Goal: Information Seeking & Learning: Check status

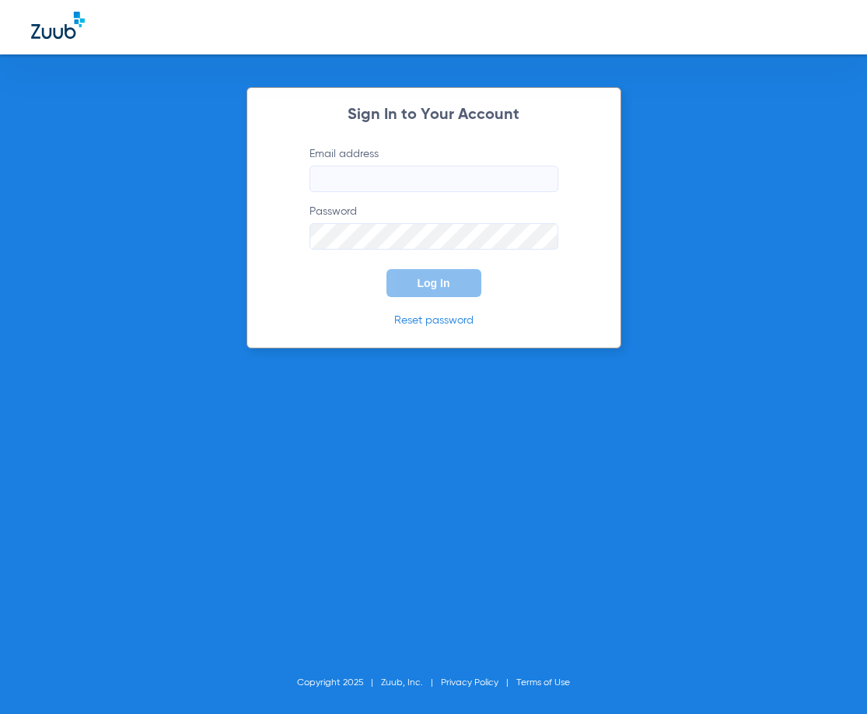
type input "manager@alamokidsdental.com"
click at [454, 290] on button "Log In" at bounding box center [434, 283] width 95 height 28
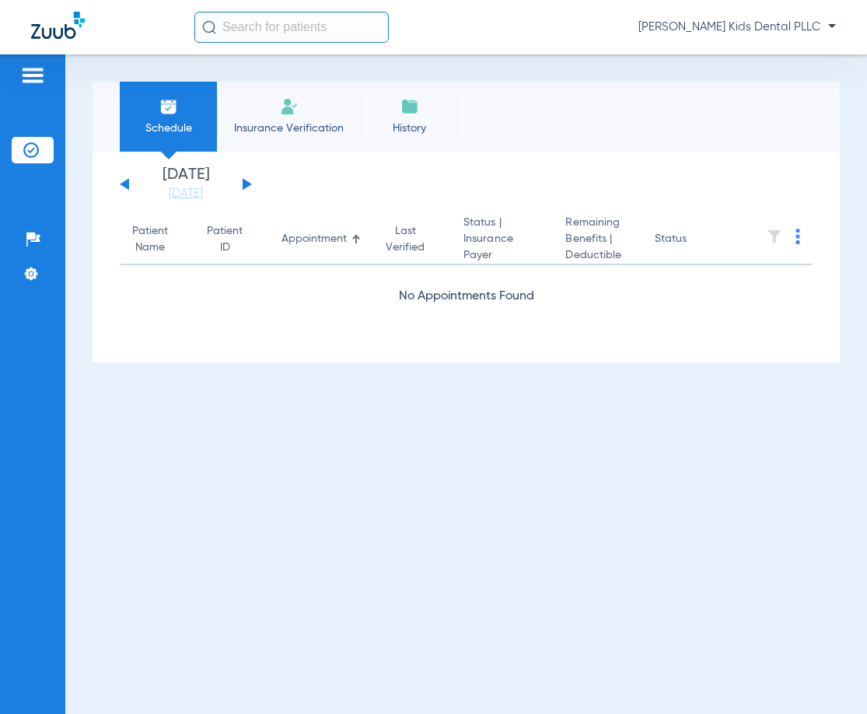
click at [247, 187] on button at bounding box center [247, 184] width 9 height 12
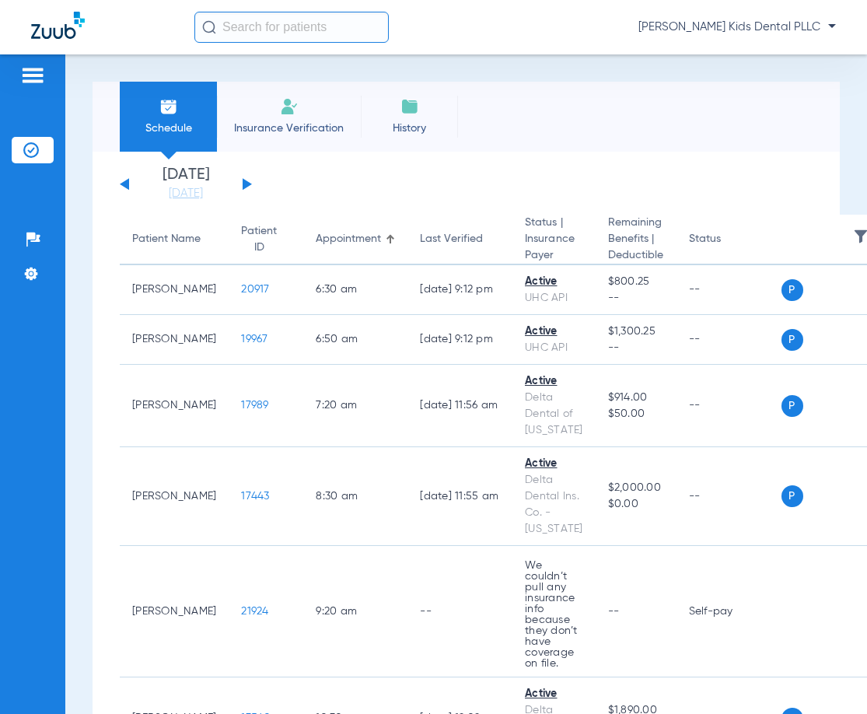
click at [246, 184] on button at bounding box center [247, 184] width 9 height 12
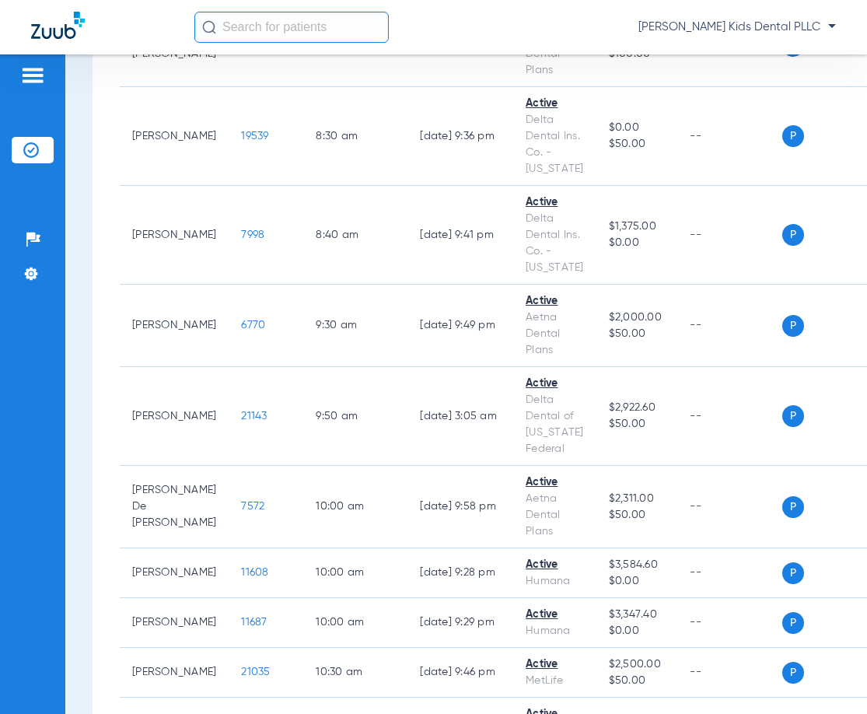
scroll to position [700, 0]
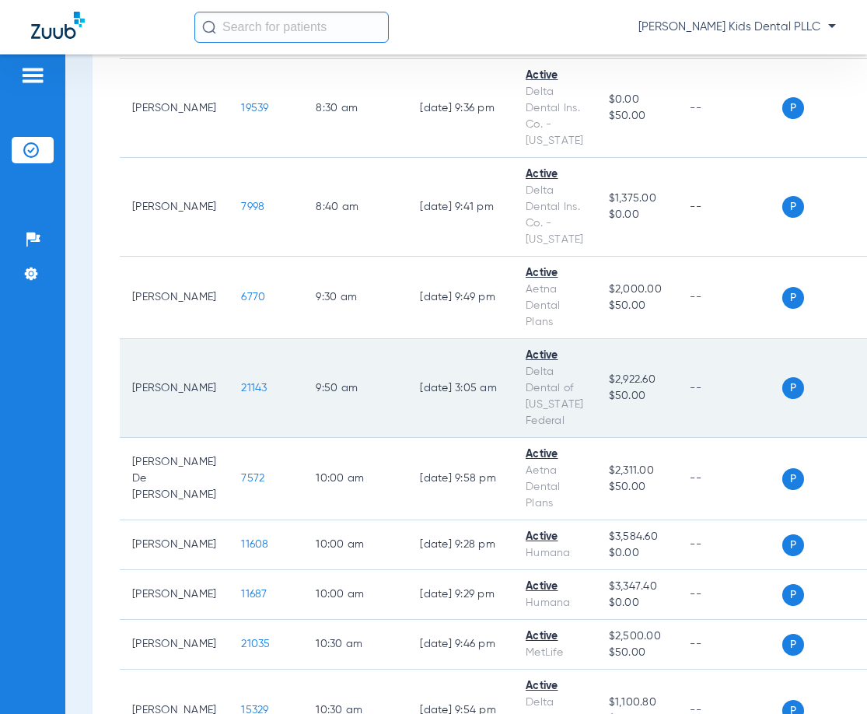
click at [241, 383] on span "21143" at bounding box center [254, 388] width 26 height 11
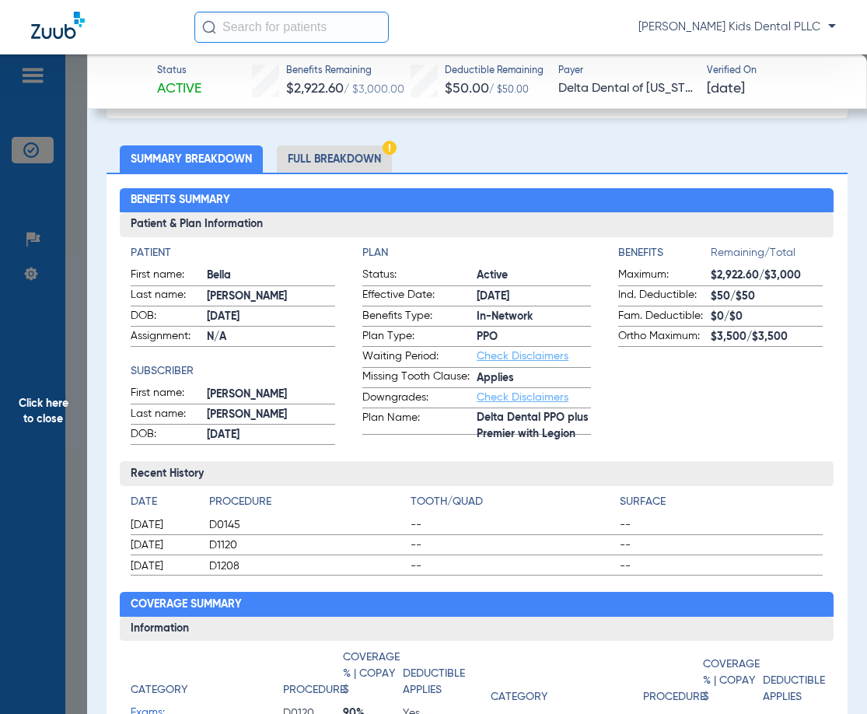
scroll to position [0, 0]
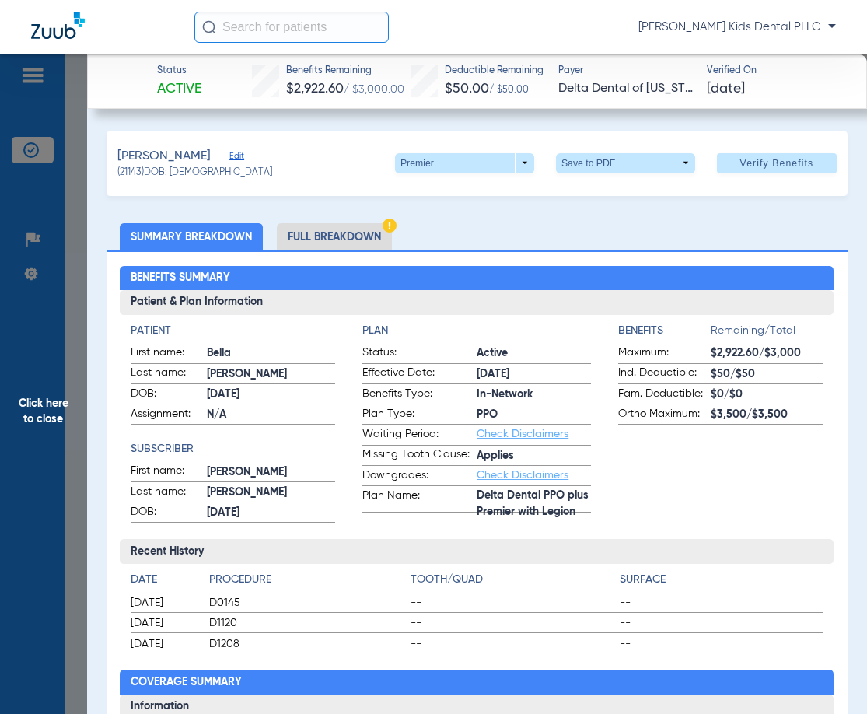
click at [352, 225] on li "Full Breakdown" at bounding box center [334, 236] width 115 height 27
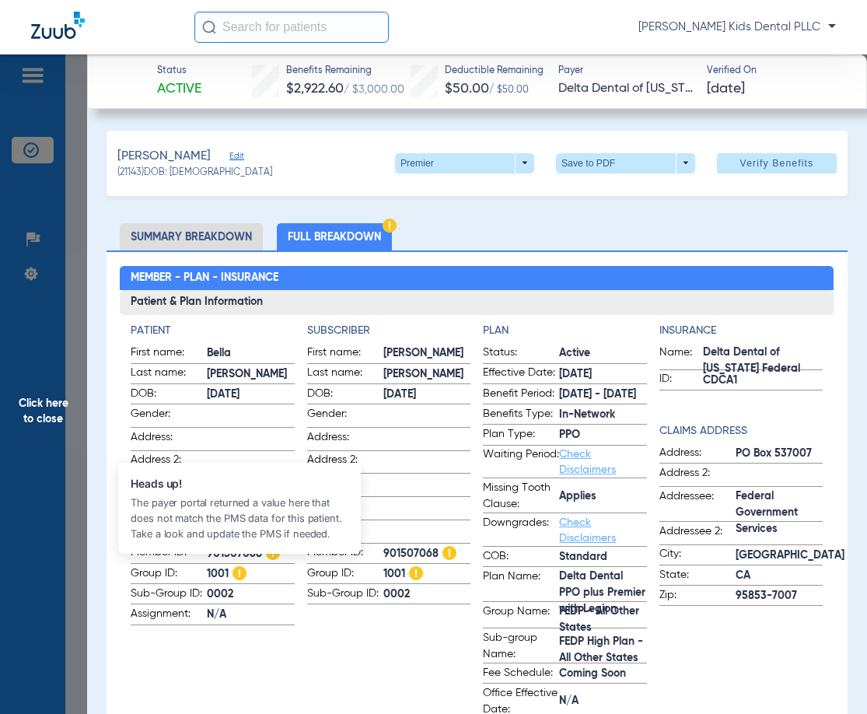
click at [241, 570] on img at bounding box center [240, 573] width 14 height 14
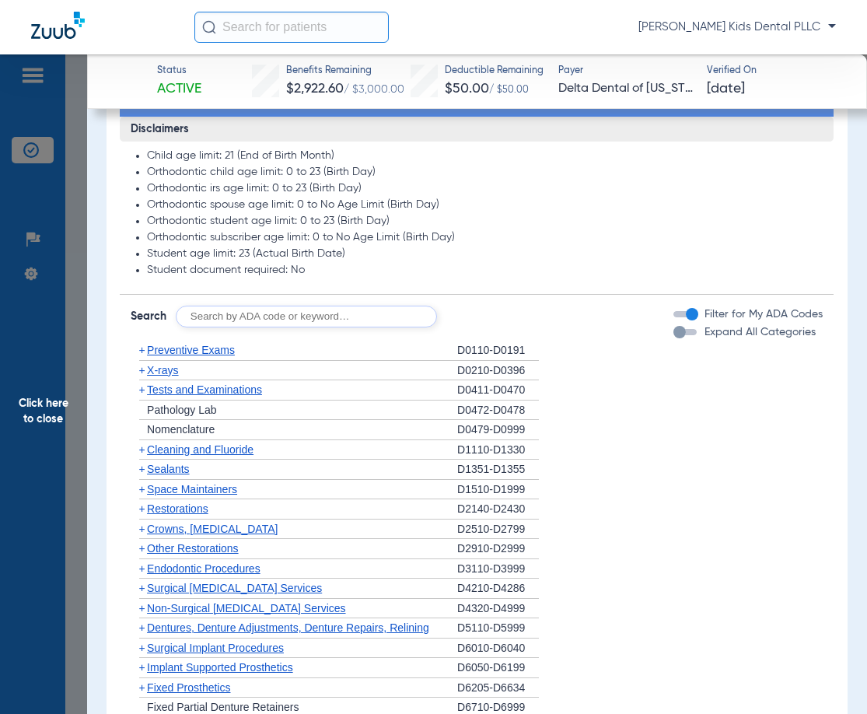
scroll to position [1018, 0]
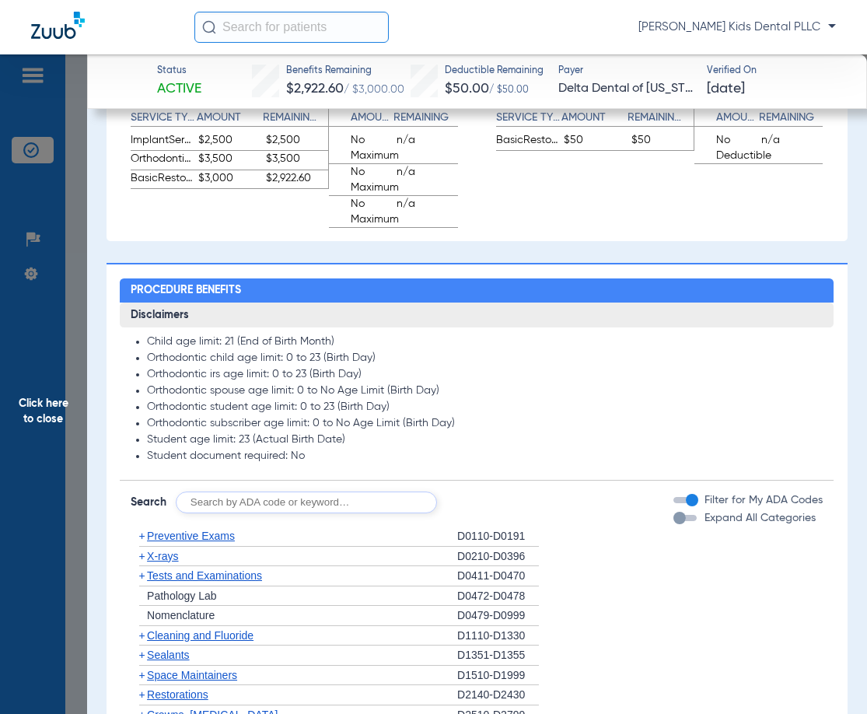
click at [291, 513] on input "text" at bounding box center [306, 503] width 261 height 22
type input "7961"
click button "Search" at bounding box center [494, 503] width 61 height 22
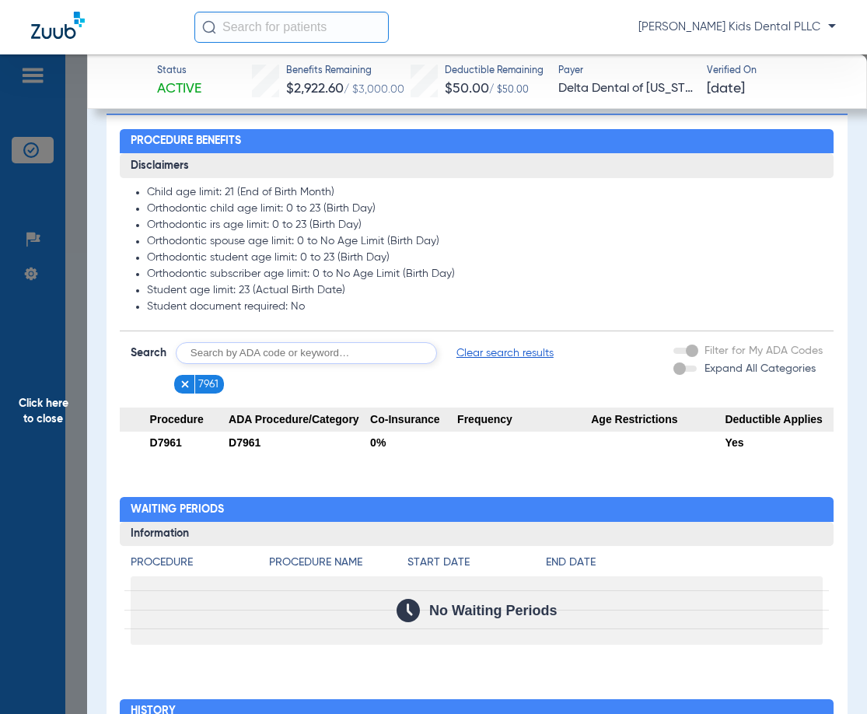
scroll to position [1329, 0]
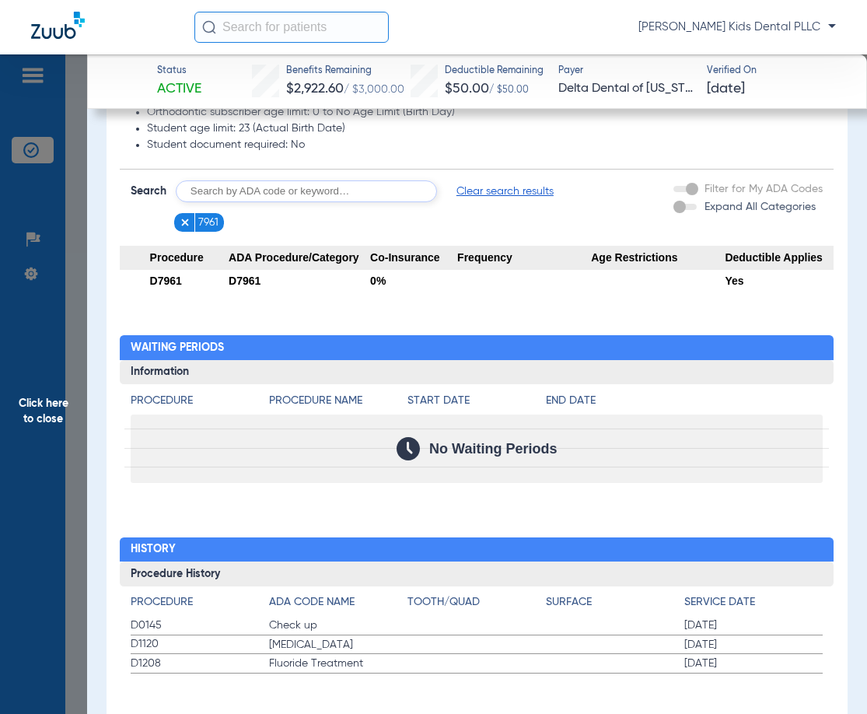
click at [252, 202] on input "text" at bounding box center [306, 191] width 261 height 22
type input "7962"
click button "Search" at bounding box center [494, 191] width 61 height 22
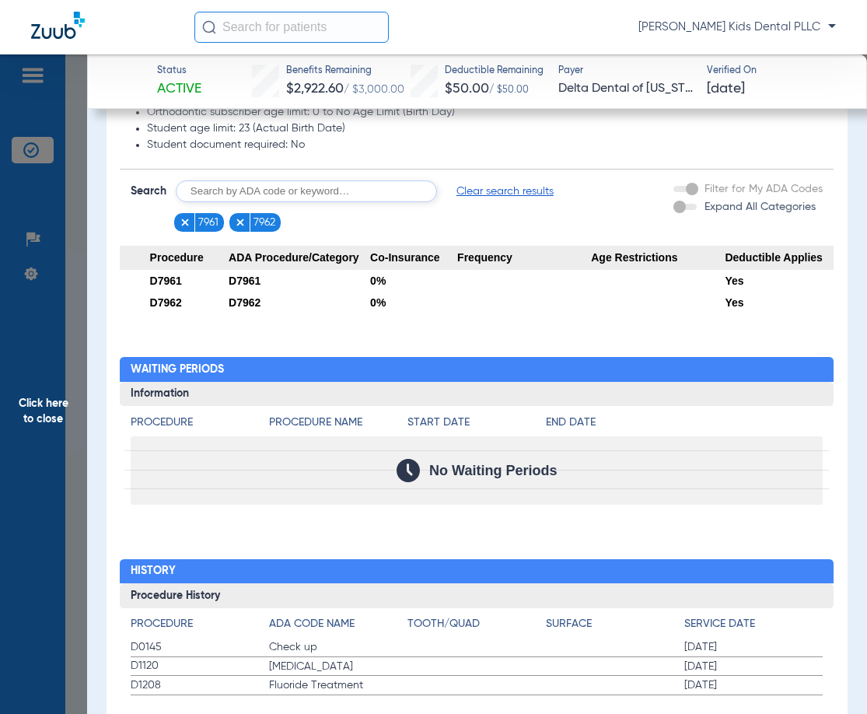
click at [376, 292] on div "0%" at bounding box center [413, 281] width 87 height 22
click at [398, 271] on span "Co-Insurance" at bounding box center [413, 258] width 87 height 25
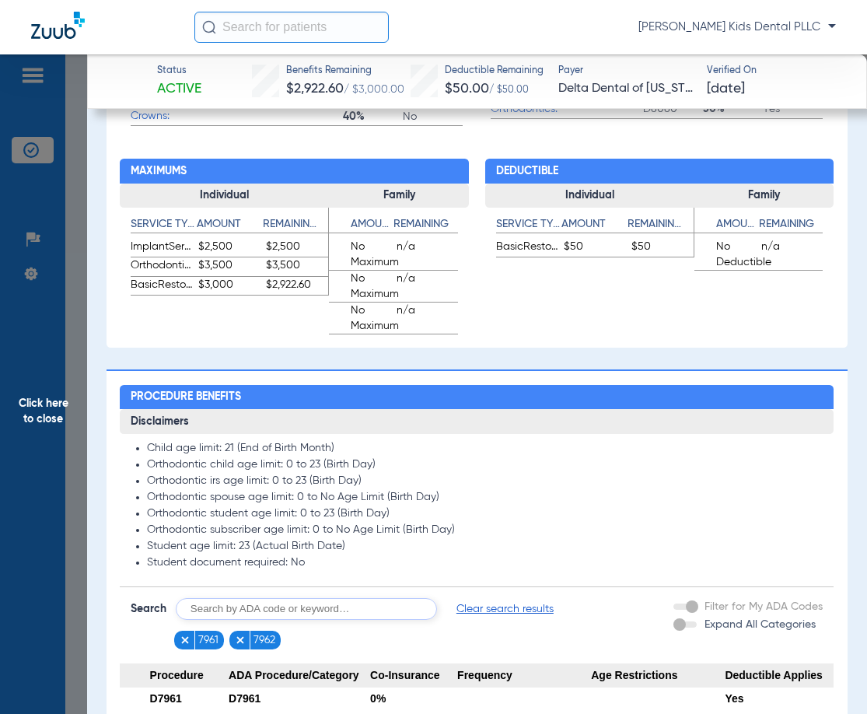
scroll to position [1378, 0]
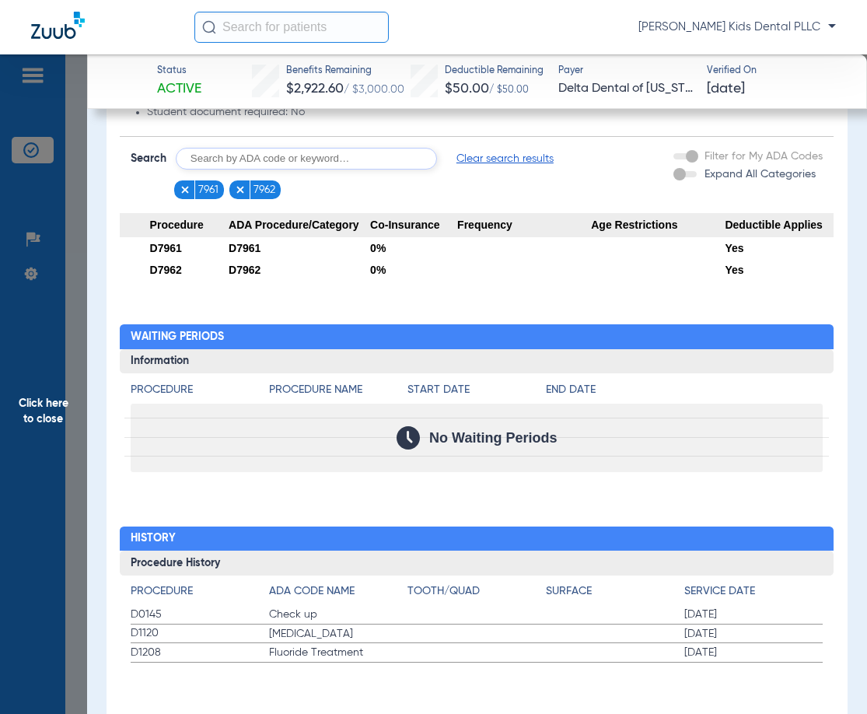
click at [285, 163] on input "text" at bounding box center [306, 159] width 261 height 22
type input "1351"
click button "Search" at bounding box center [494, 159] width 61 height 22
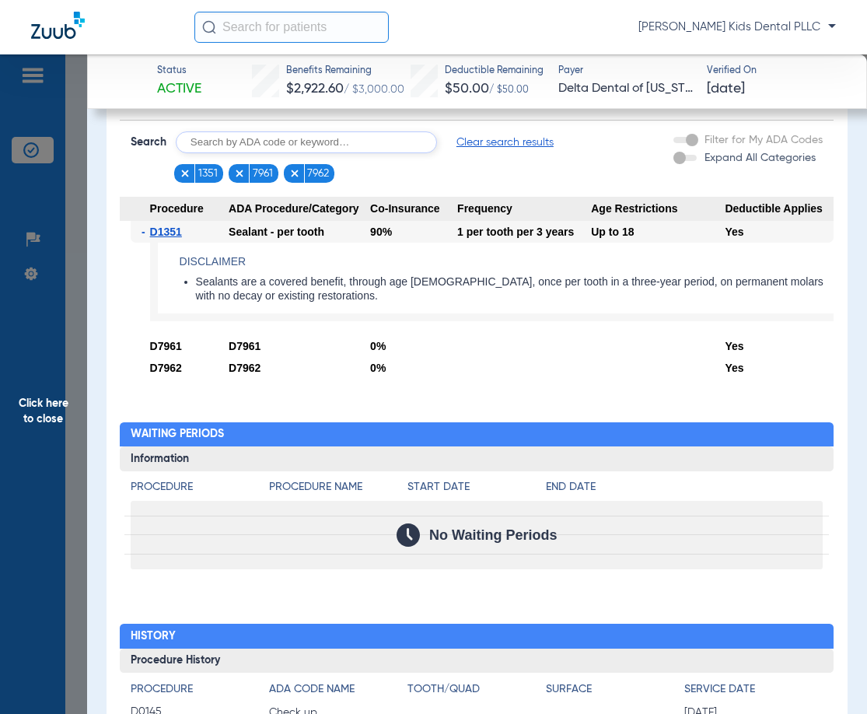
click at [65, 34] on img at bounding box center [58, 25] width 54 height 27
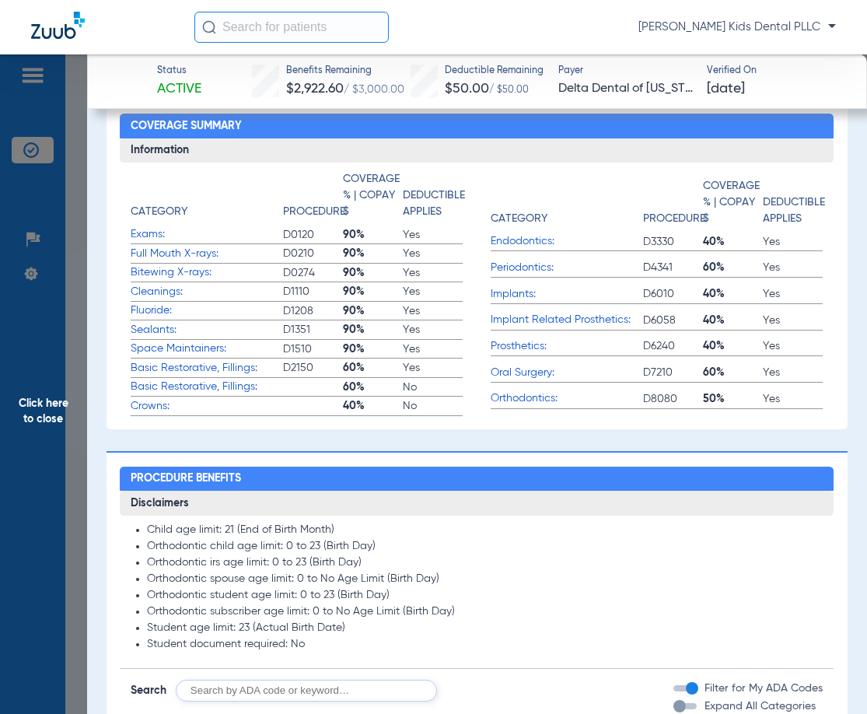
scroll to position [1210, 0]
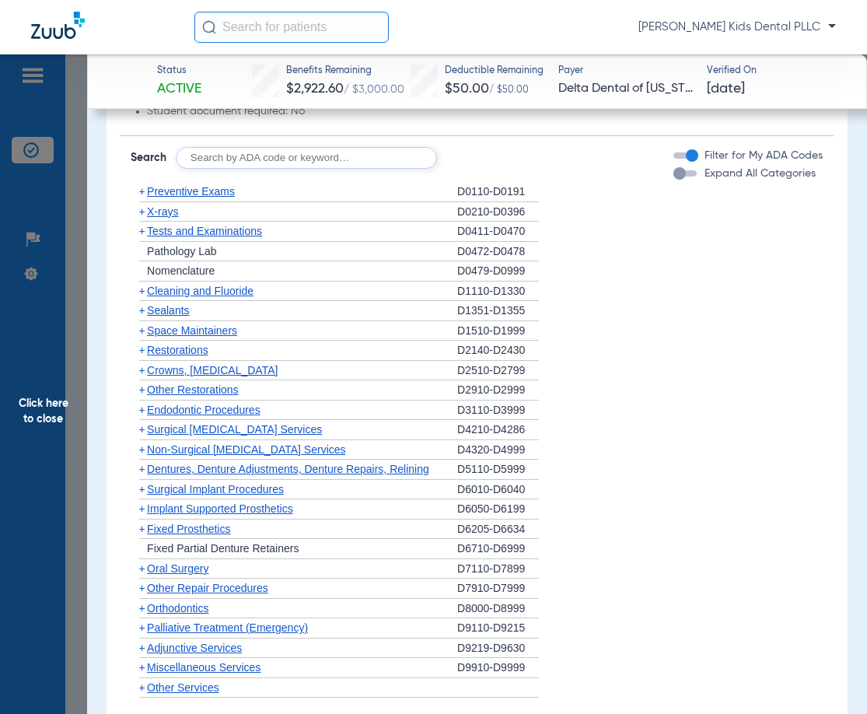
click at [77, 65] on span "Click here to close" at bounding box center [43, 411] width 87 height 714
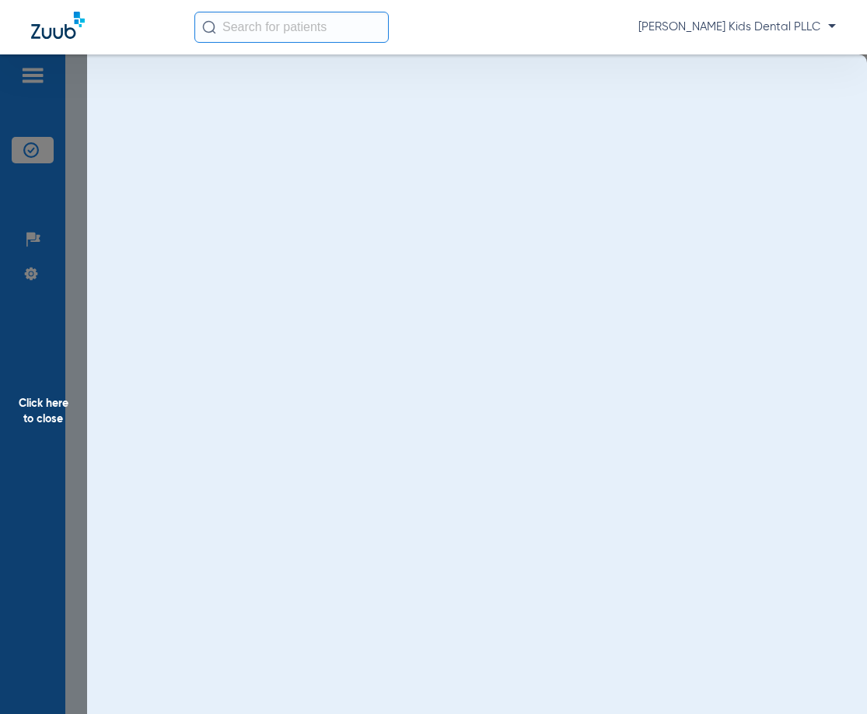
scroll to position [0, 0]
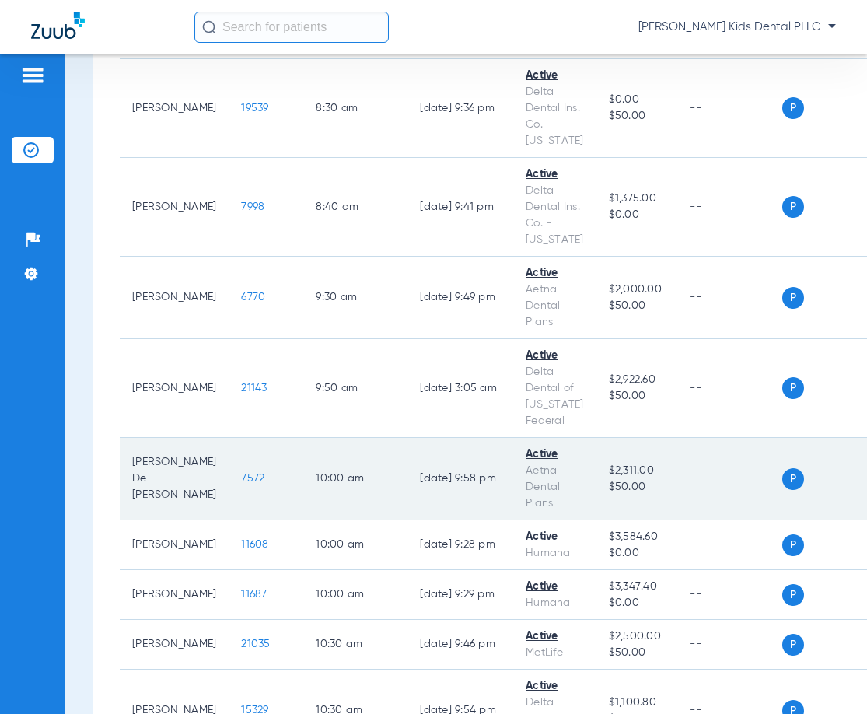
click at [241, 473] on span "7572" at bounding box center [252, 478] width 23 height 11
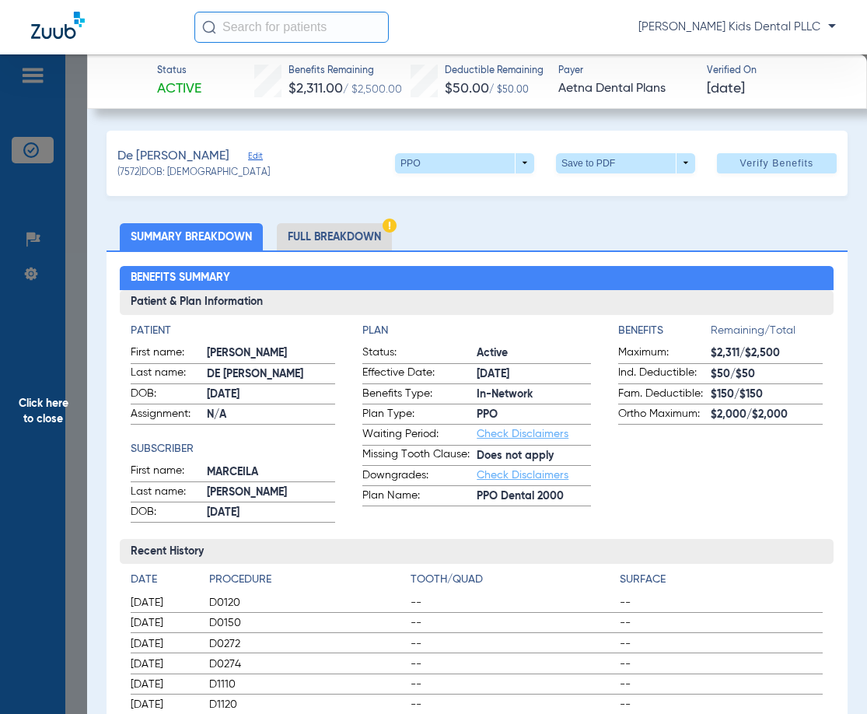
click at [311, 236] on li "Full Breakdown" at bounding box center [334, 236] width 115 height 27
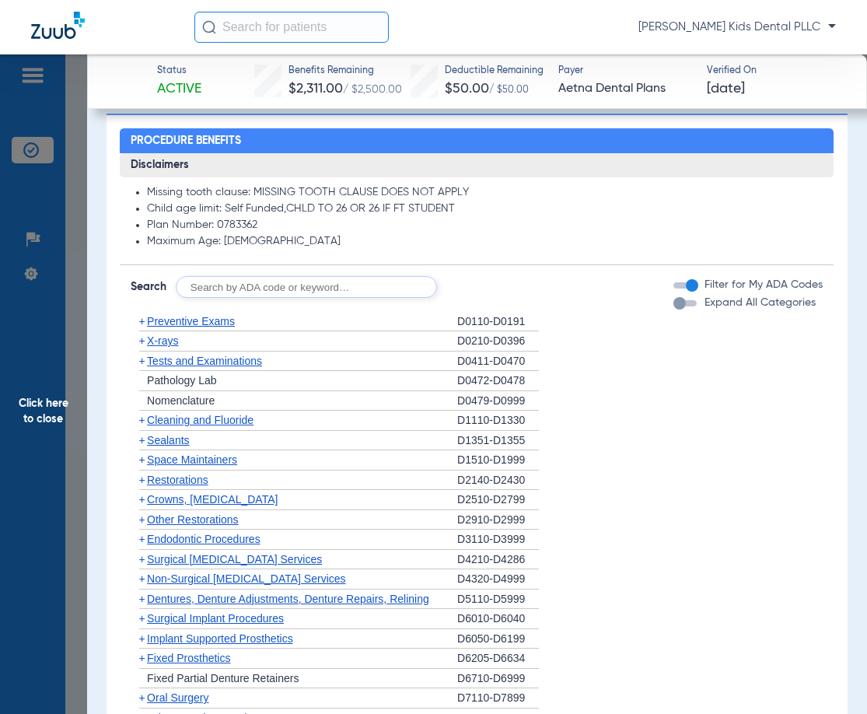
scroll to position [1167, 0]
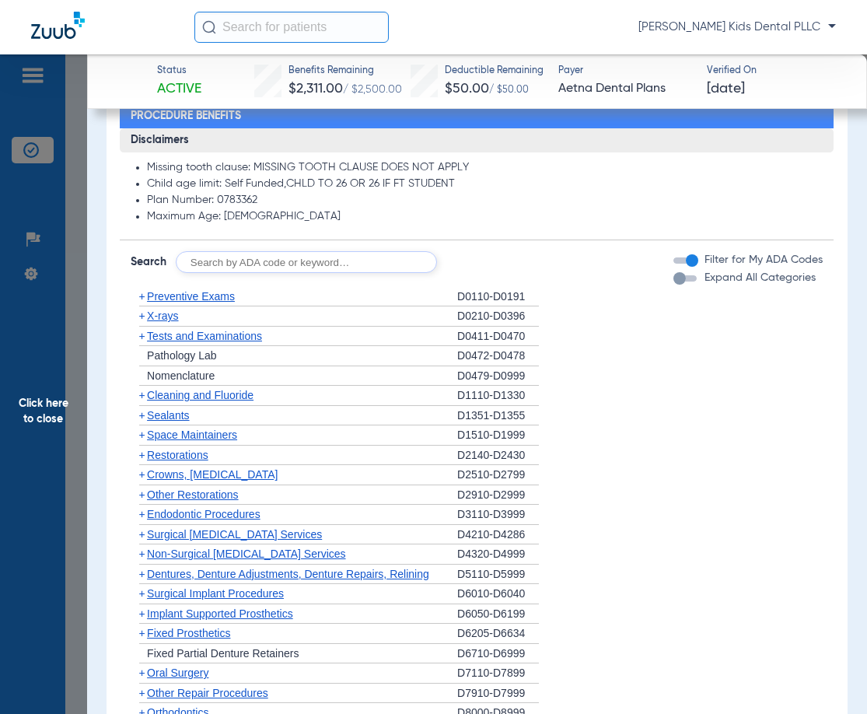
click at [222, 303] on span "Preventive Exams" at bounding box center [191, 296] width 88 height 12
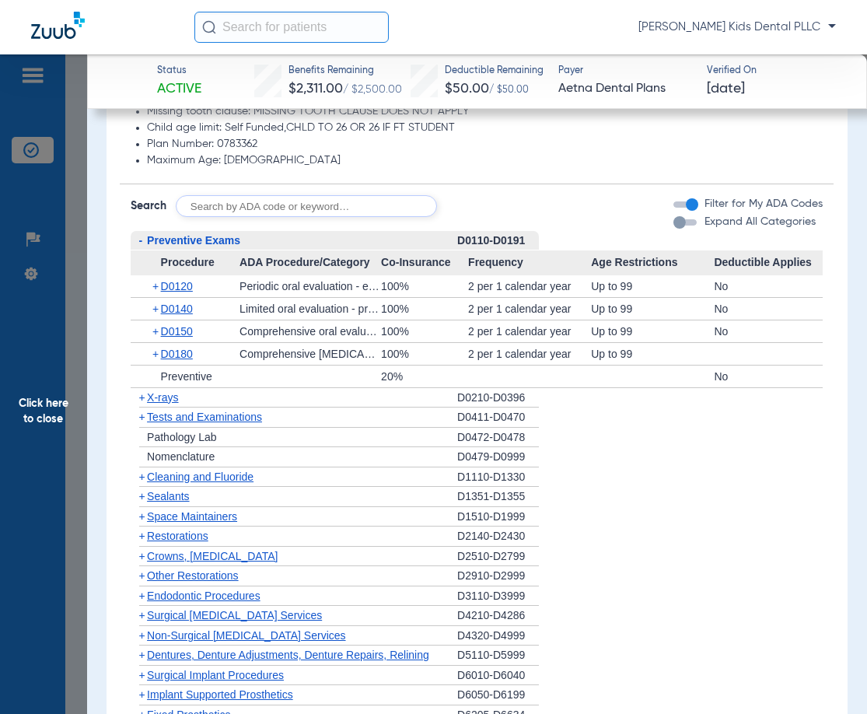
scroll to position [1400, 0]
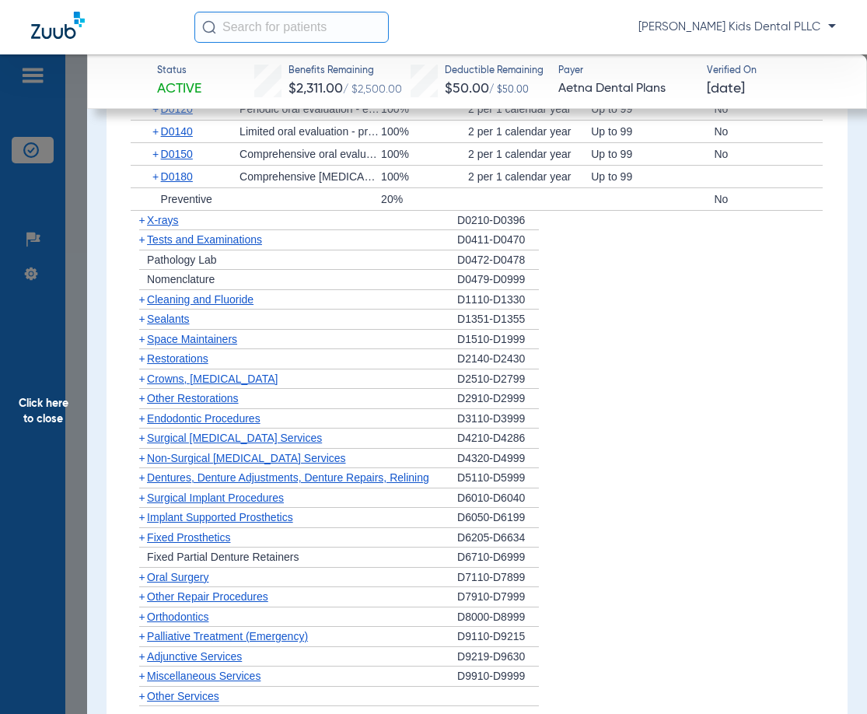
click at [149, 226] on span "X-rays" at bounding box center [162, 220] width 31 height 12
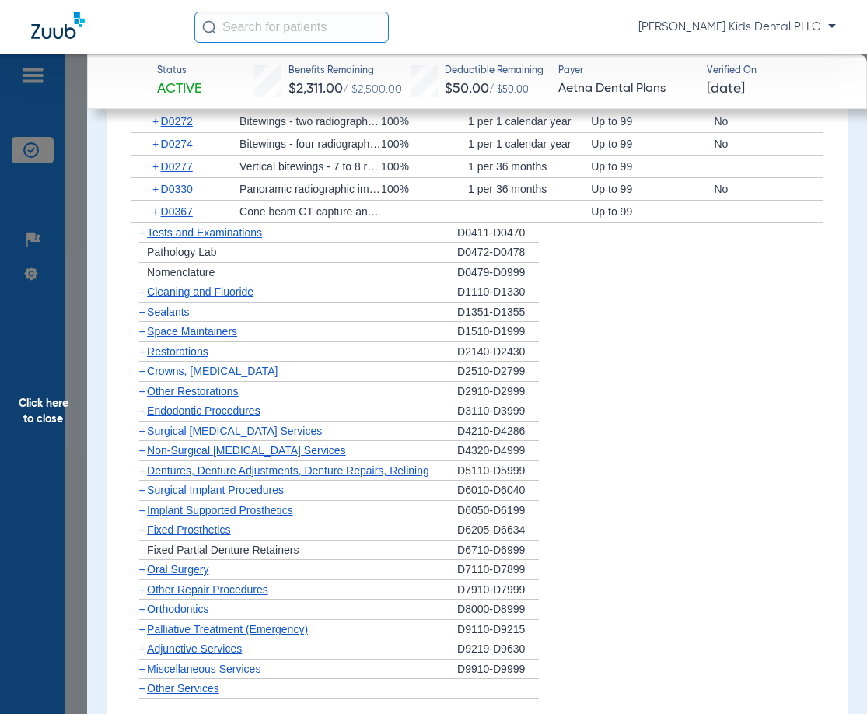
scroll to position [1634, 0]
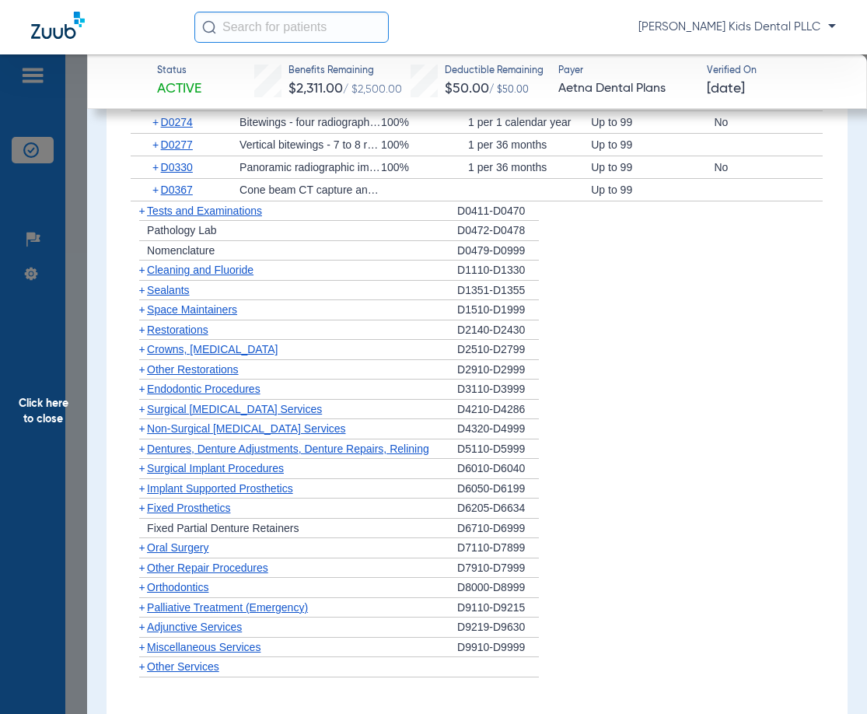
click at [139, 296] on span "+" at bounding box center [142, 290] width 6 height 12
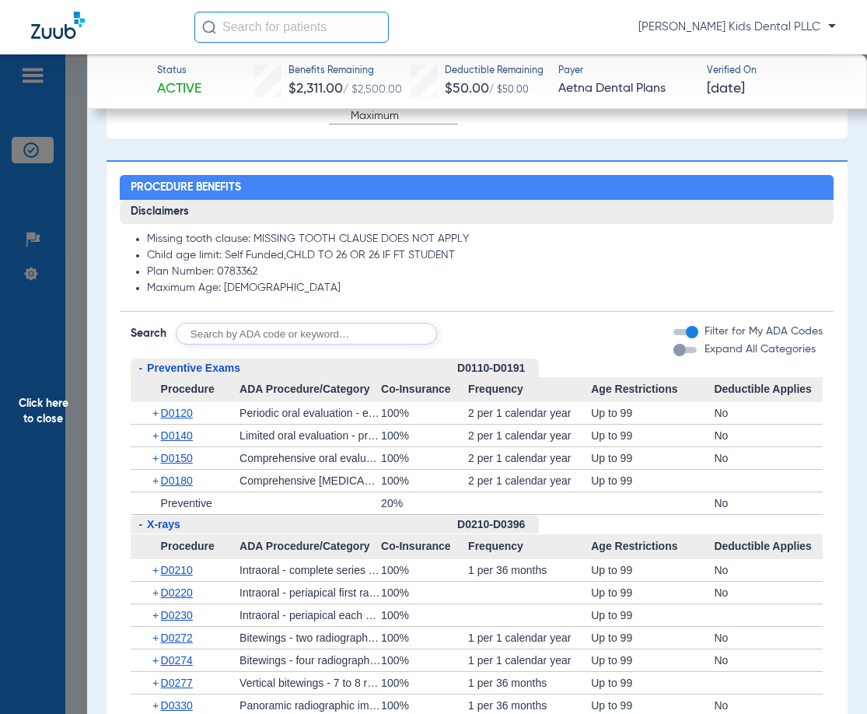
scroll to position [1167, 0]
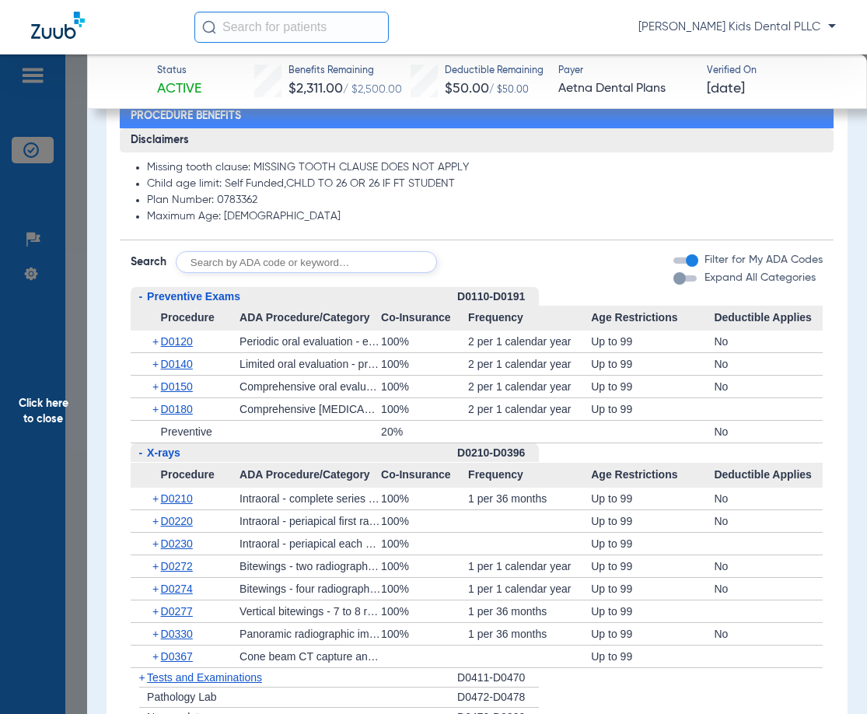
click at [277, 273] on input "text" at bounding box center [306, 262] width 261 height 22
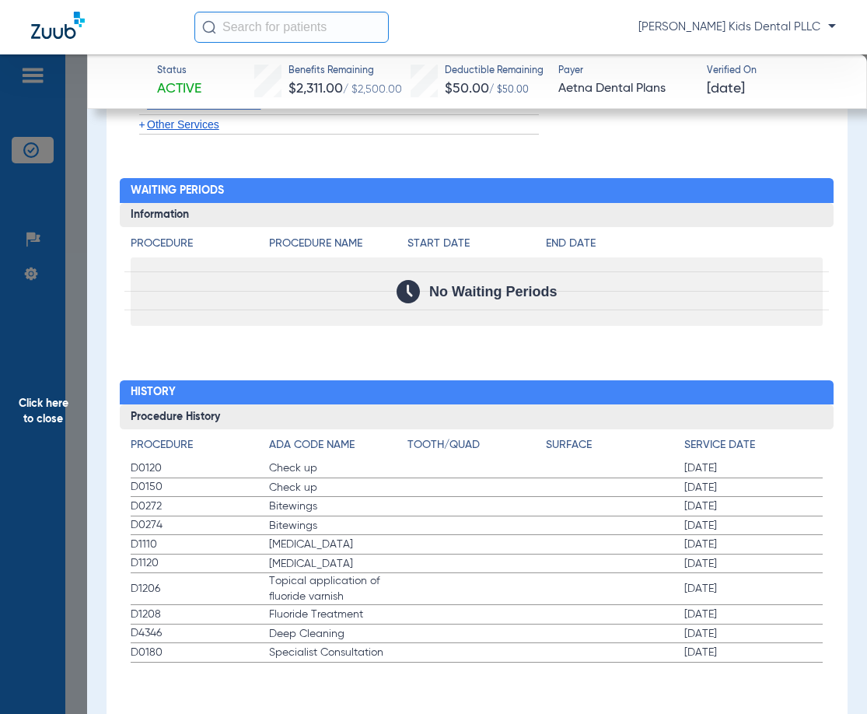
scroll to position [2268, 0]
drag, startPoint x: 156, startPoint y: 510, endPoint x: 251, endPoint y: 524, distance: 96.1
click at [251, 524] on app-history-list "Procedure ADA Code Name Tooth/Quad Surface Service Date D0120 Check up 02/10/20…" at bounding box center [477, 550] width 692 height 226
click at [74, 101] on span "Click here to close" at bounding box center [43, 411] width 87 height 714
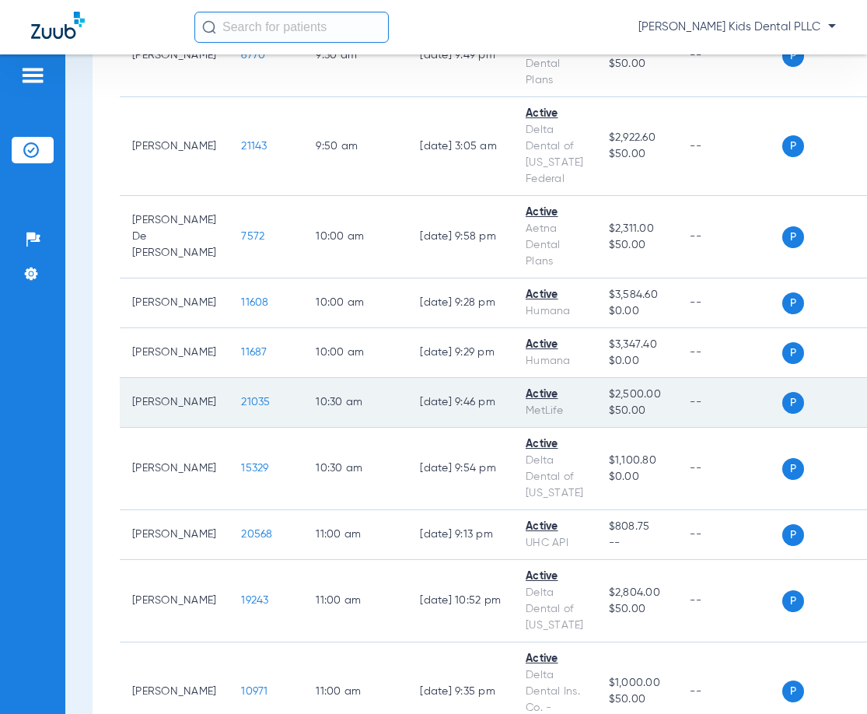
scroll to position [1011, 0]
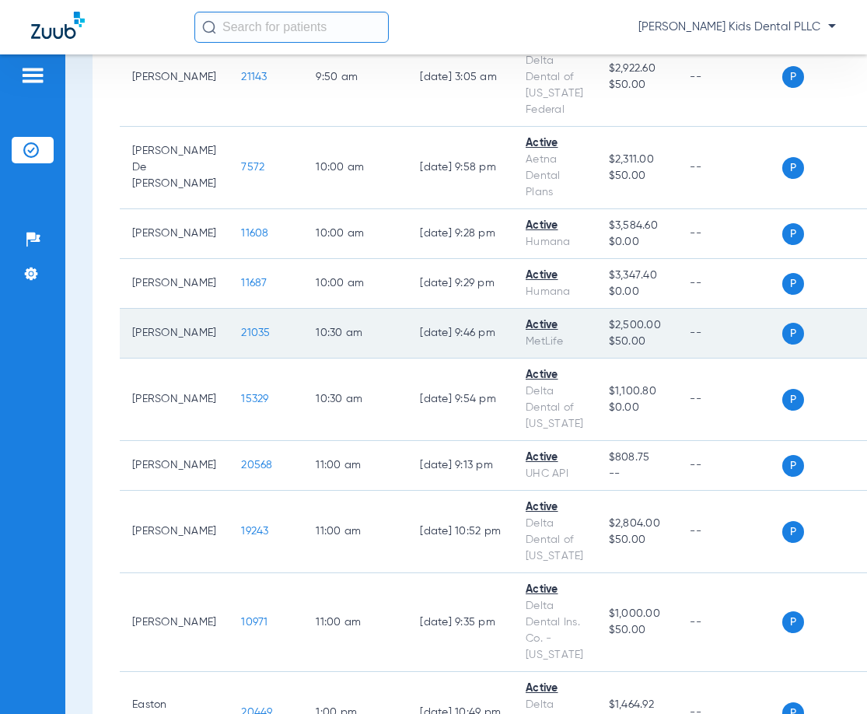
click at [241, 328] on span "21035" at bounding box center [255, 333] width 29 height 11
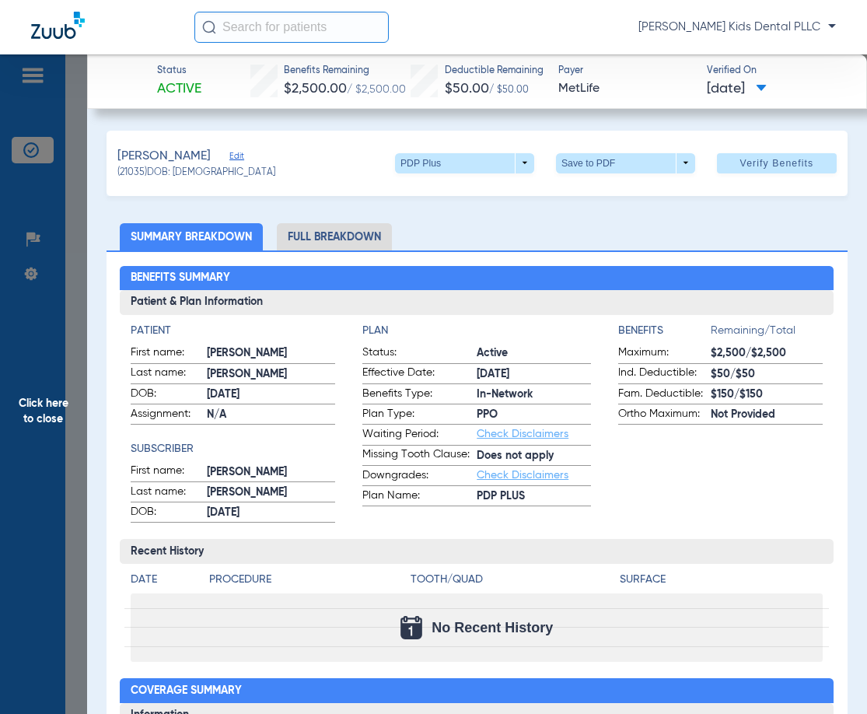
click at [338, 239] on li "Full Breakdown" at bounding box center [334, 236] width 115 height 27
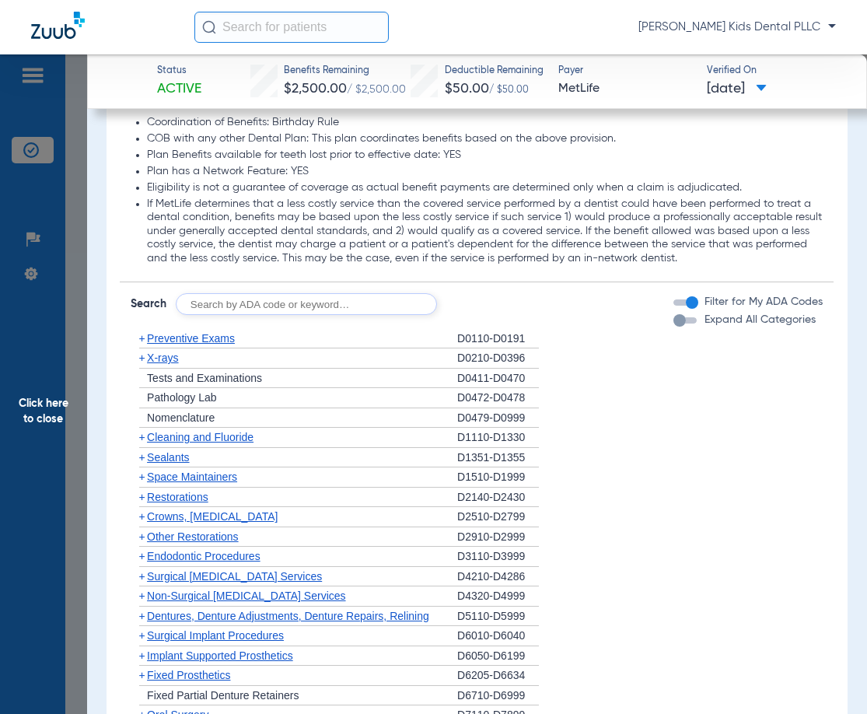
scroll to position [2334, 0]
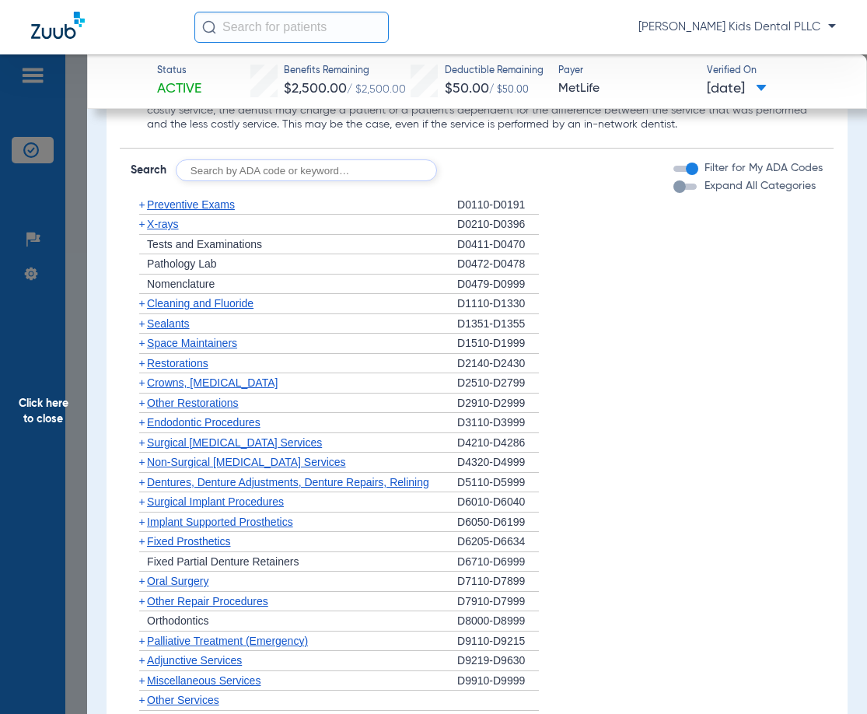
click at [328, 181] on input "text" at bounding box center [306, 170] width 261 height 22
type input "2929"
click button "Search" at bounding box center [494, 170] width 61 height 22
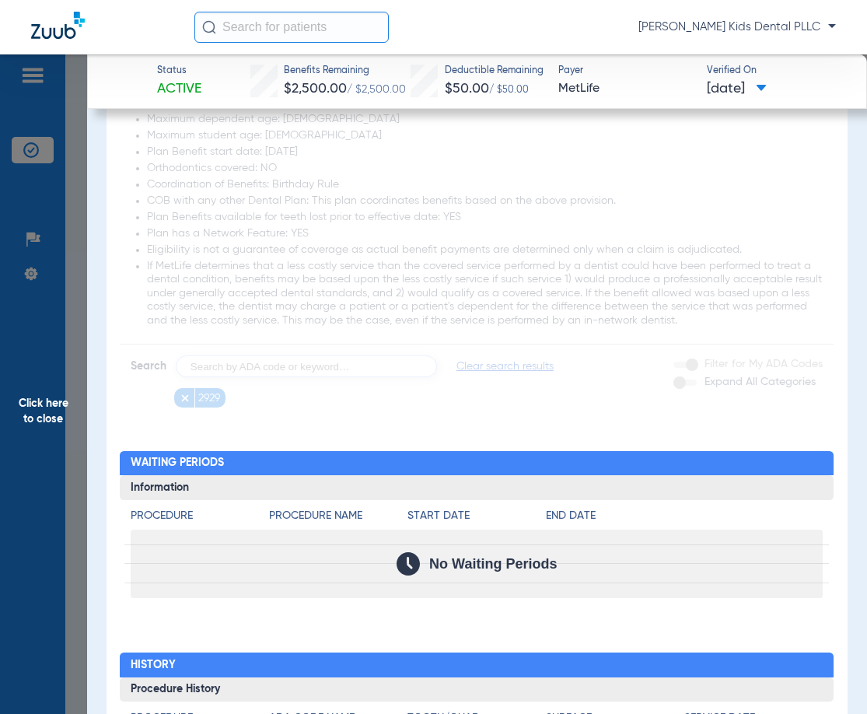
scroll to position [2064, 0]
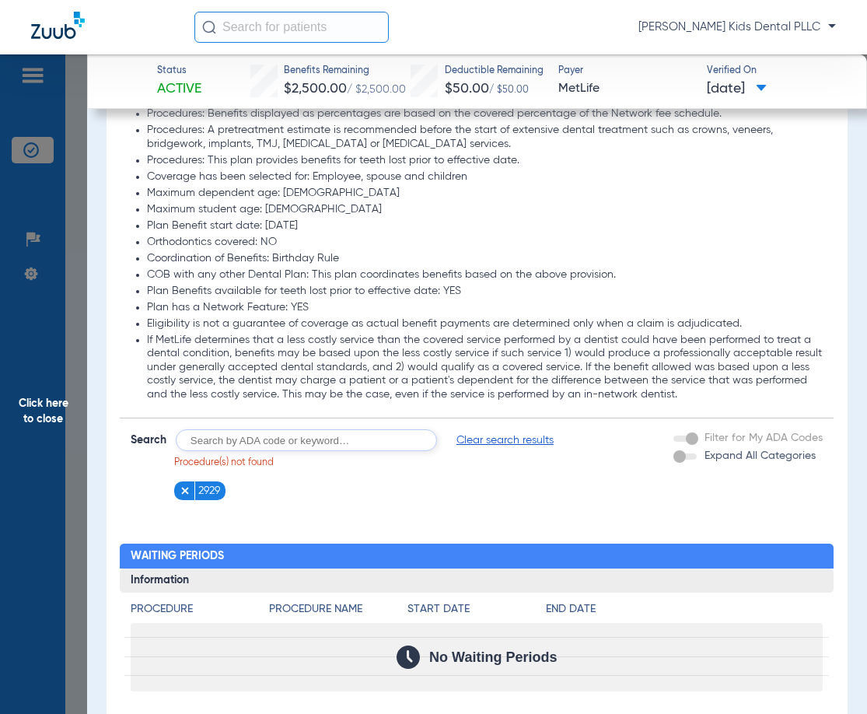
click at [286, 451] on input "text" at bounding box center [306, 440] width 261 height 22
type input "7961"
click button "Search" at bounding box center [494, 440] width 61 height 22
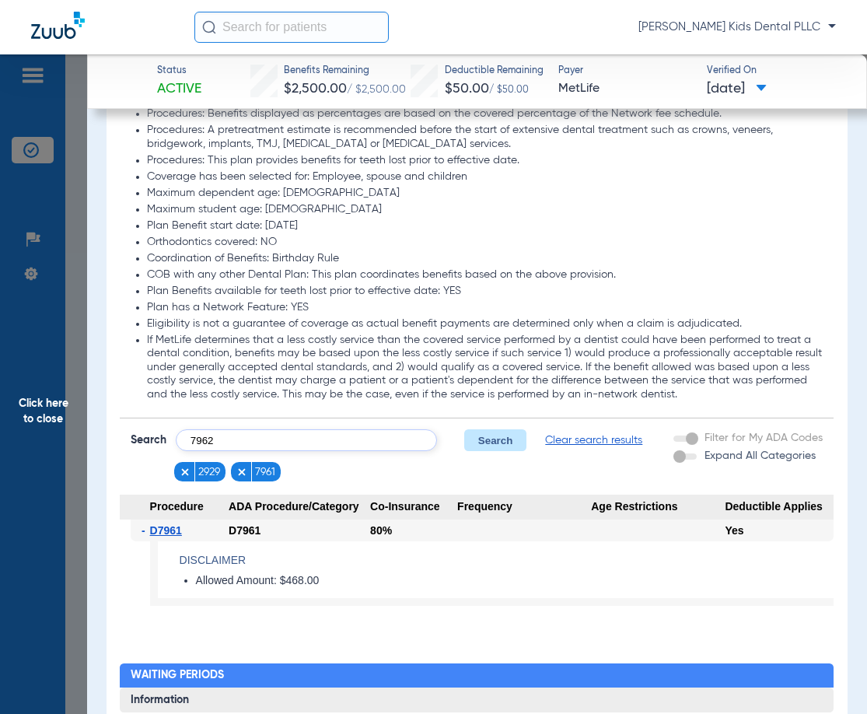
type input "7962"
click button "Search" at bounding box center [494, 440] width 61 height 22
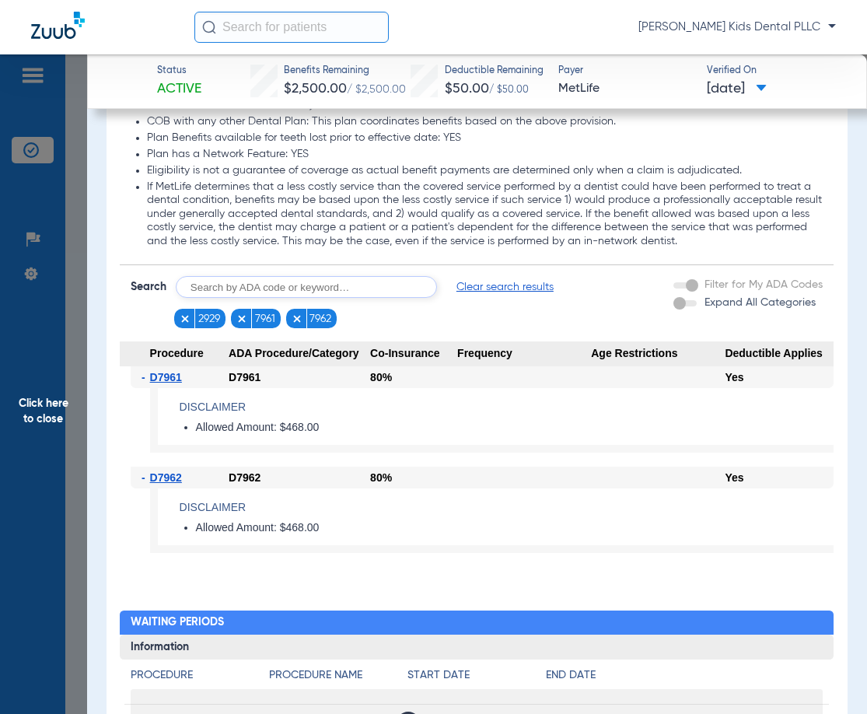
scroll to position [2219, 0]
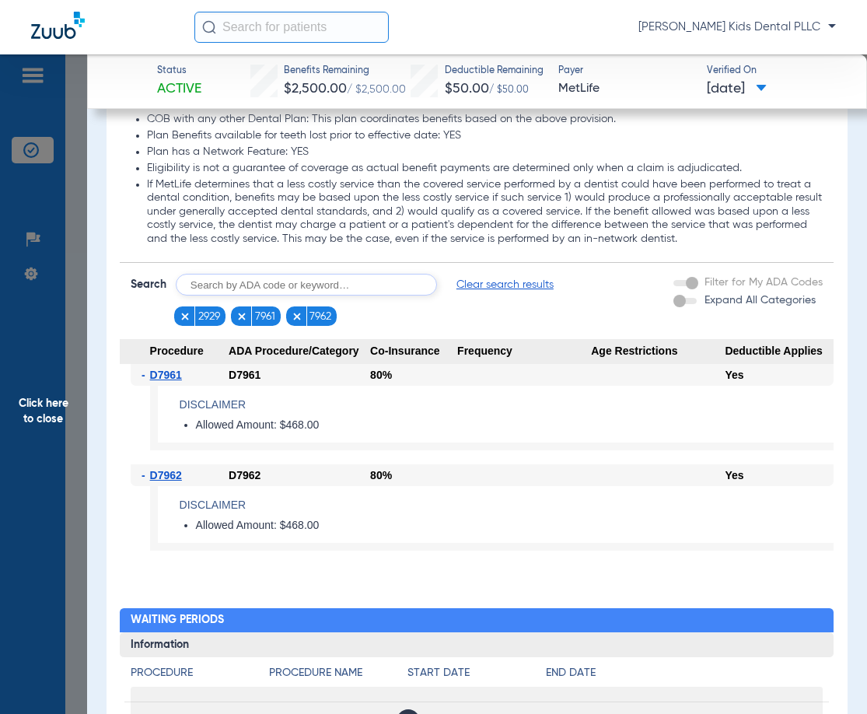
click at [75, 144] on span "Click here to close" at bounding box center [43, 411] width 87 height 714
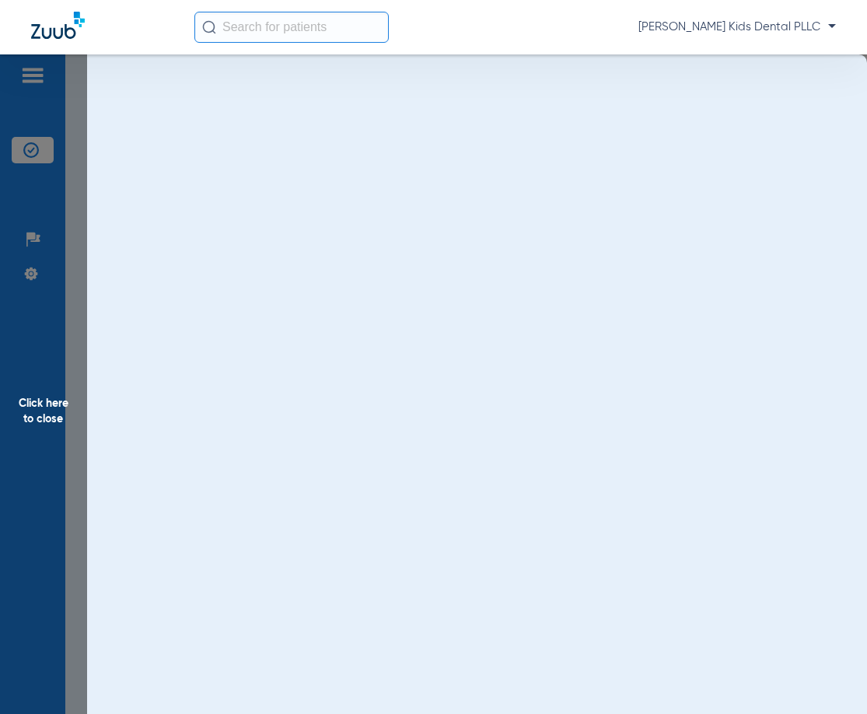
scroll to position [0, 0]
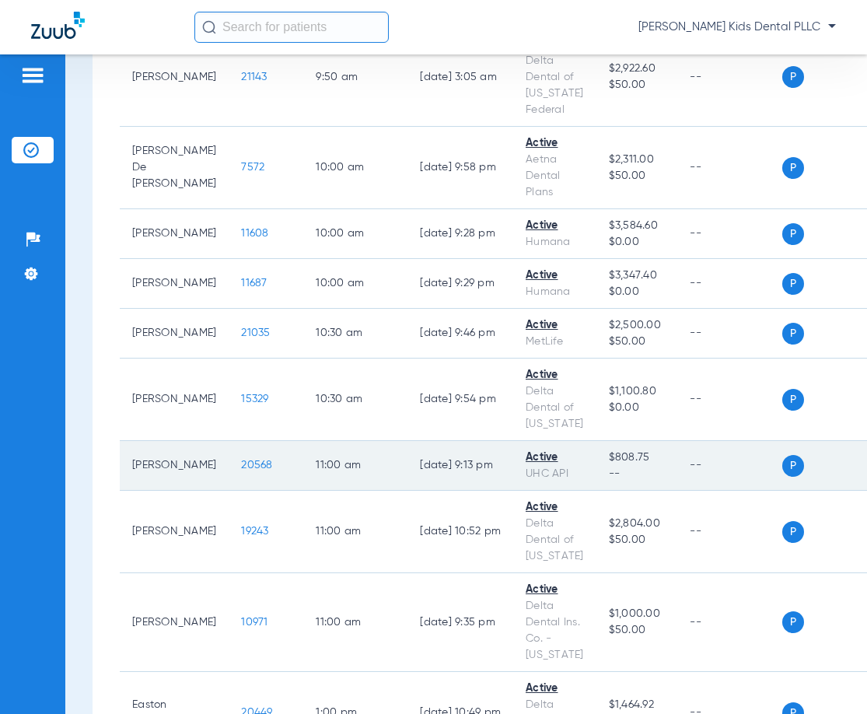
click at [241, 462] on span "20568" at bounding box center [256, 465] width 31 height 11
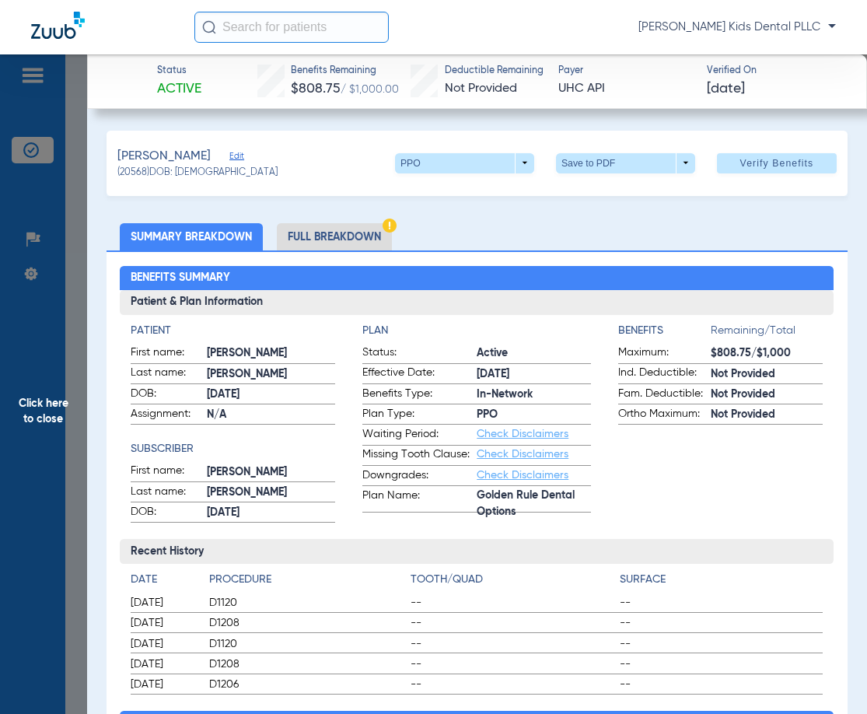
click at [319, 230] on li "Full Breakdown" at bounding box center [334, 236] width 115 height 27
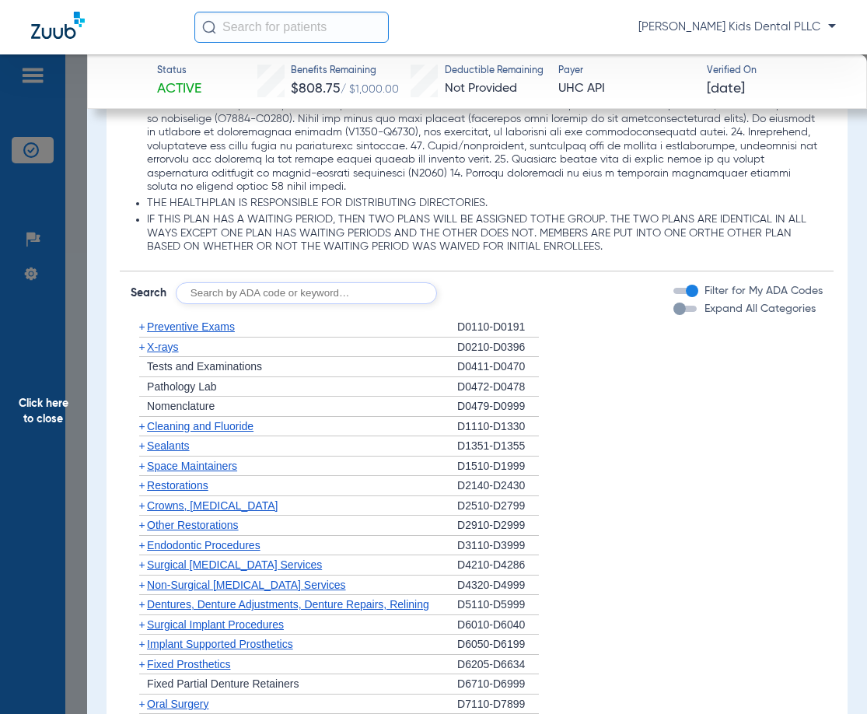
scroll to position [1945, 0]
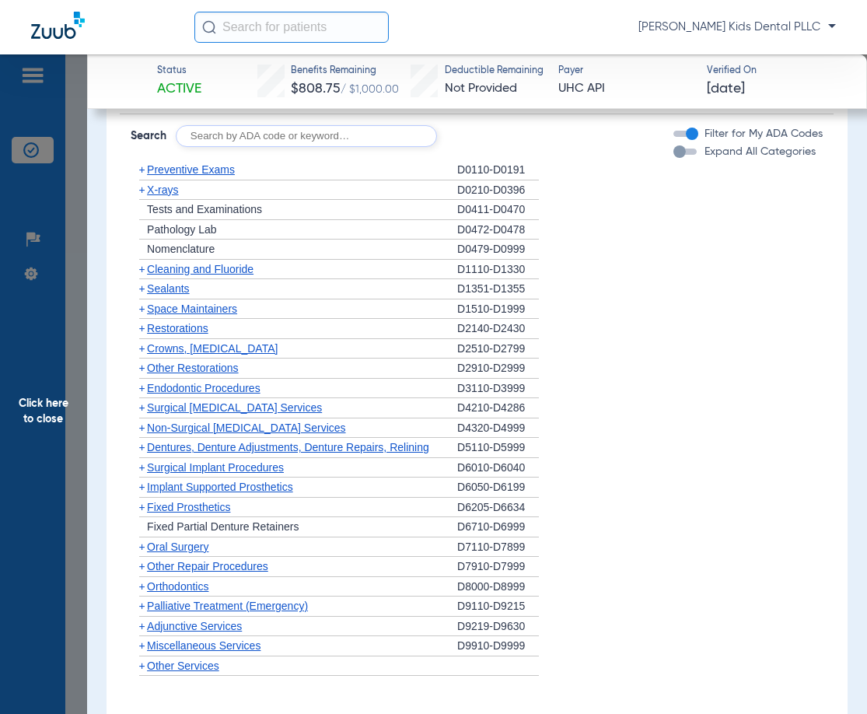
click at [72, 104] on span "Click here to close" at bounding box center [43, 411] width 87 height 714
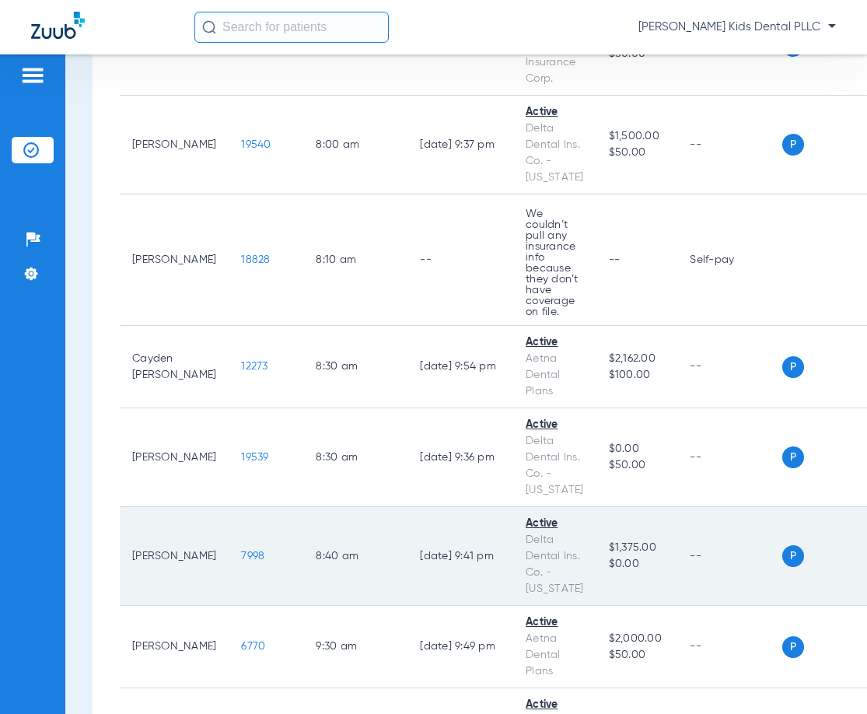
scroll to position [467, 0]
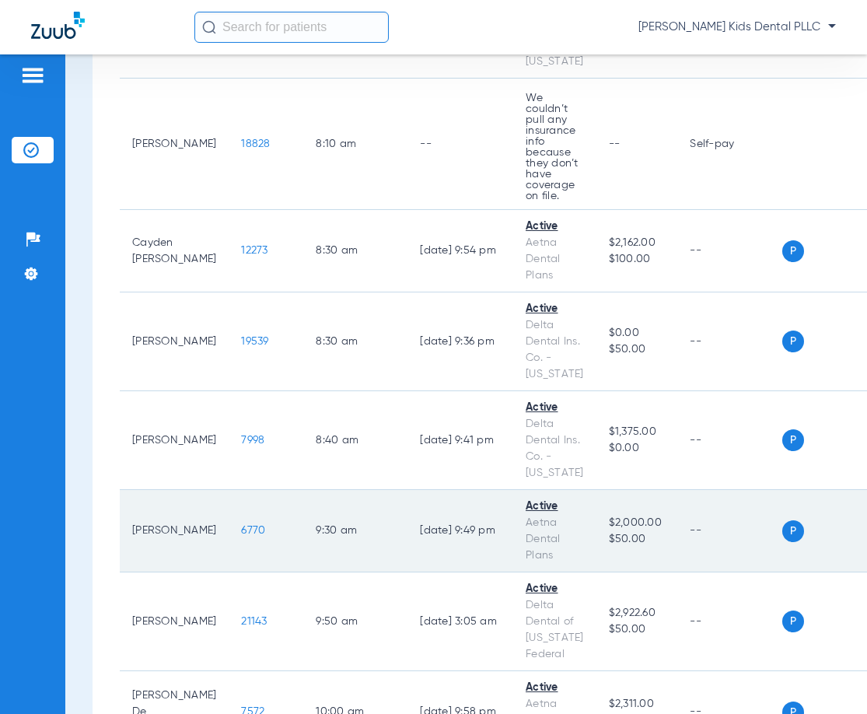
click at [241, 525] on span "6770" at bounding box center [253, 530] width 24 height 11
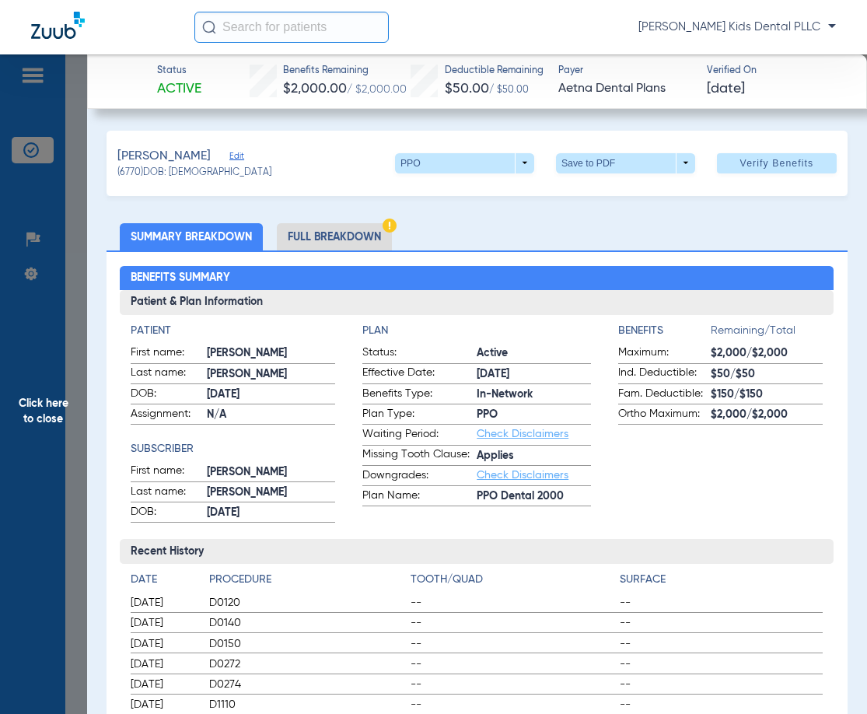
click at [338, 238] on li "Full Breakdown" at bounding box center [334, 236] width 115 height 27
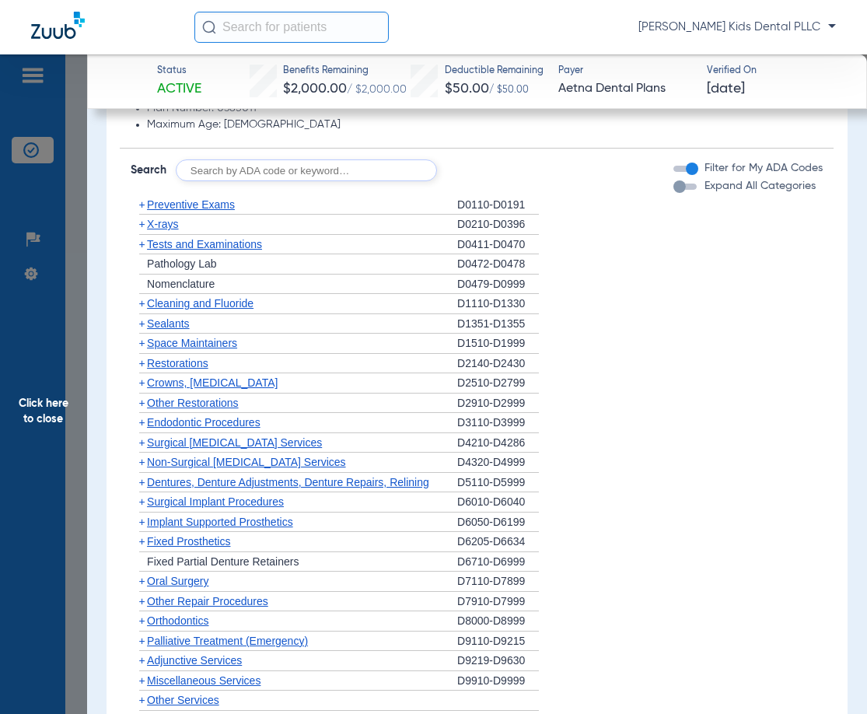
scroll to position [1245, 0]
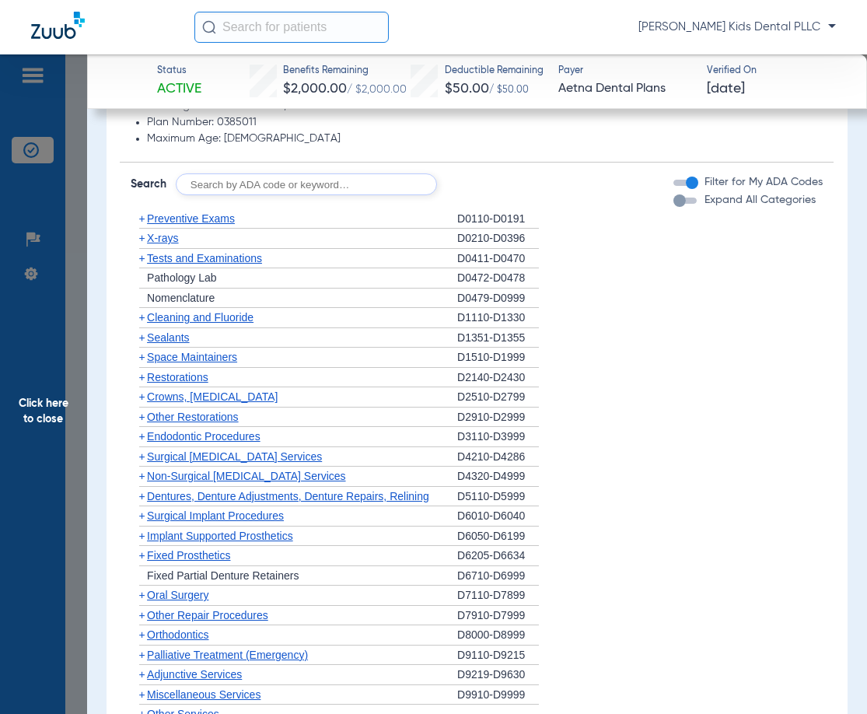
click at [307, 191] on input "text" at bounding box center [306, 184] width 261 height 22
type input "7961"
click button "Search" at bounding box center [494, 184] width 61 height 22
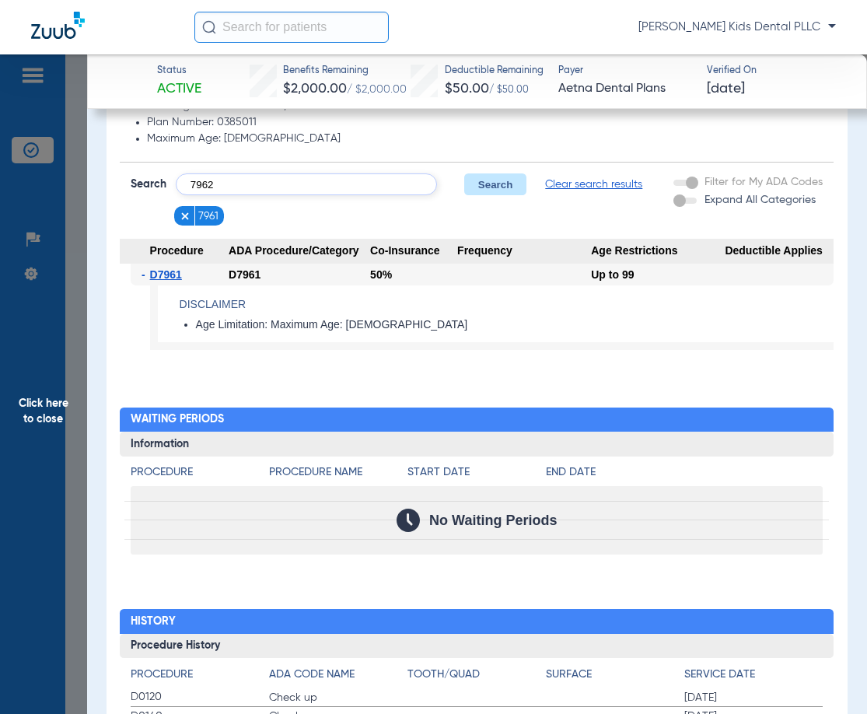
type input "7962"
click button "Search" at bounding box center [494, 184] width 61 height 22
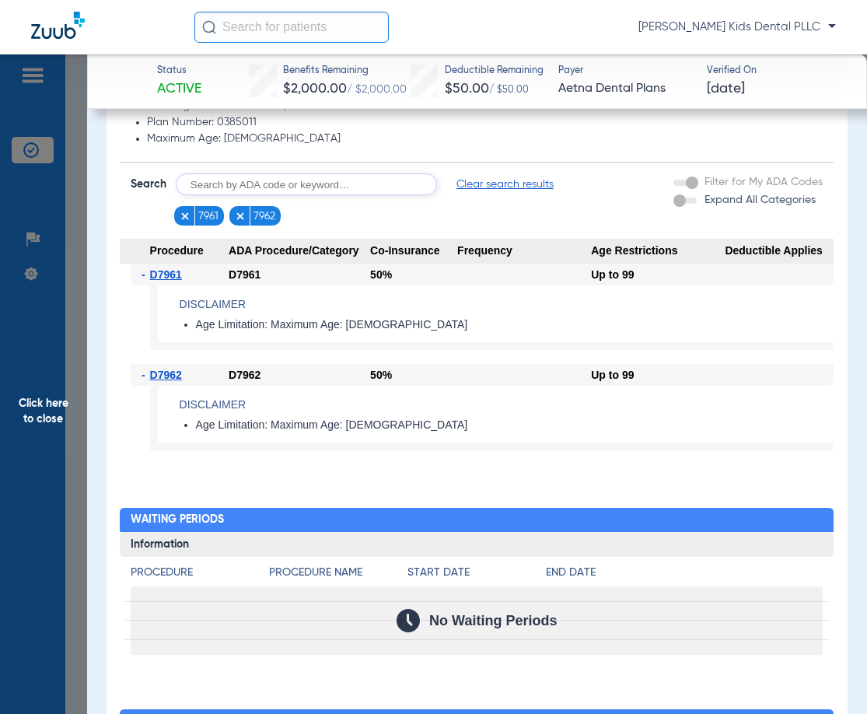
click at [79, 150] on span "Click here to close" at bounding box center [43, 411] width 87 height 714
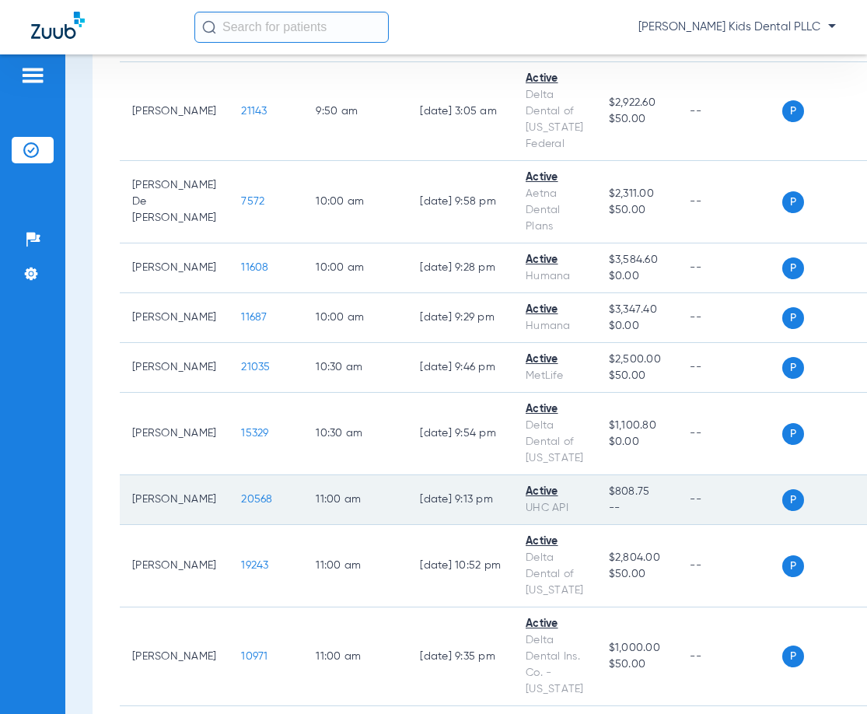
scroll to position [1011, 0]
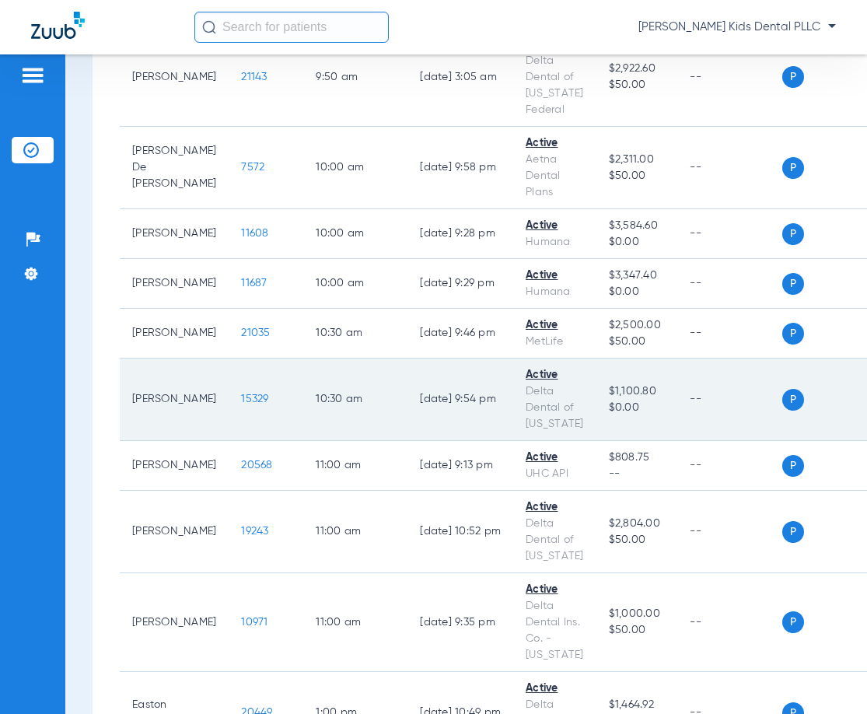
click at [241, 394] on span "15329" at bounding box center [254, 399] width 27 height 11
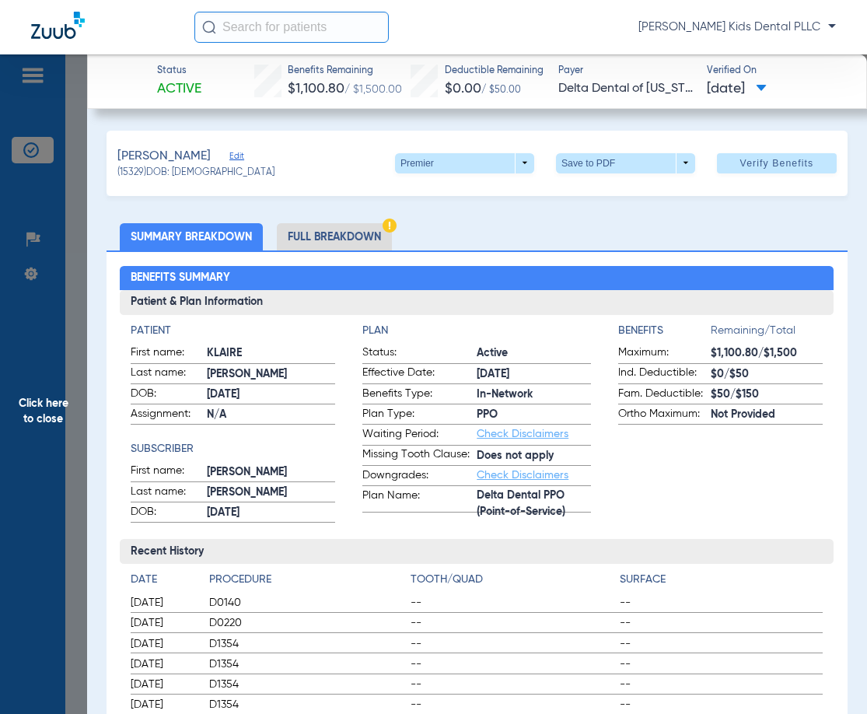
click at [352, 238] on li "Full Breakdown" at bounding box center [334, 236] width 115 height 27
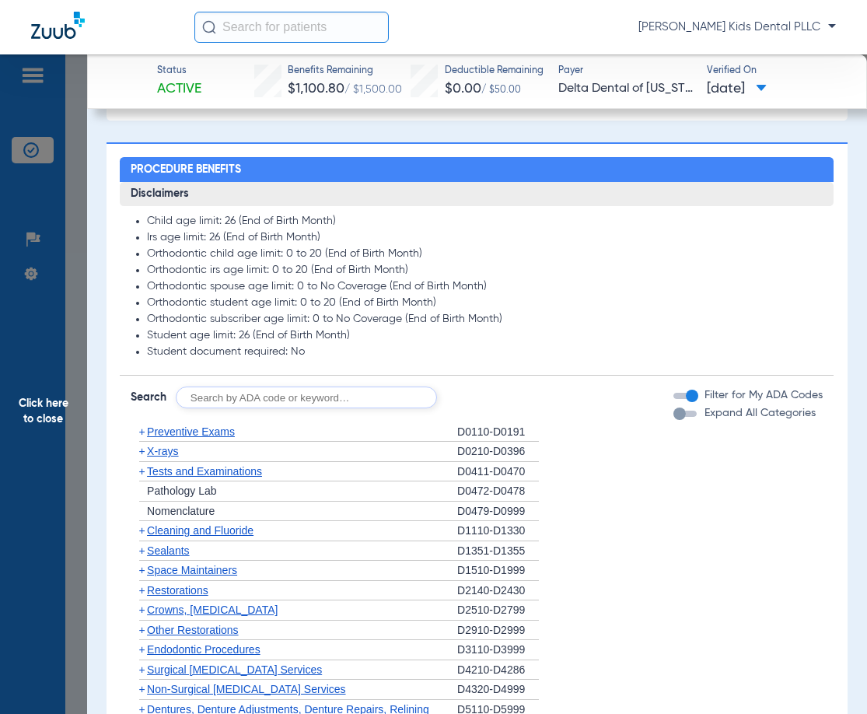
scroll to position [1089, 0]
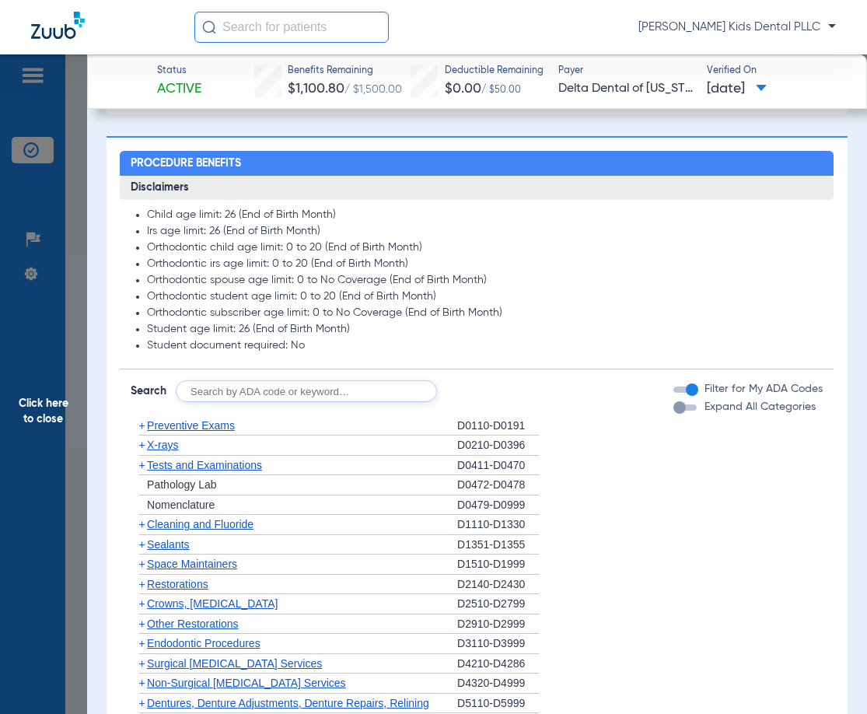
click at [335, 402] on input "text" at bounding box center [306, 391] width 261 height 22
type input "7961"
click button "Search" at bounding box center [494, 391] width 61 height 22
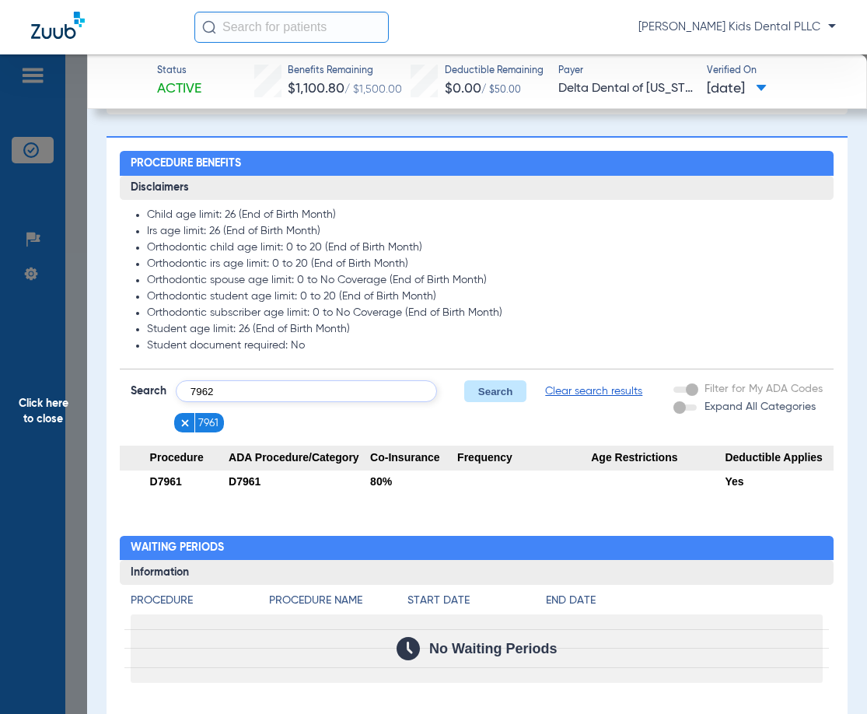
type input "7962"
click button "Search" at bounding box center [494, 391] width 61 height 22
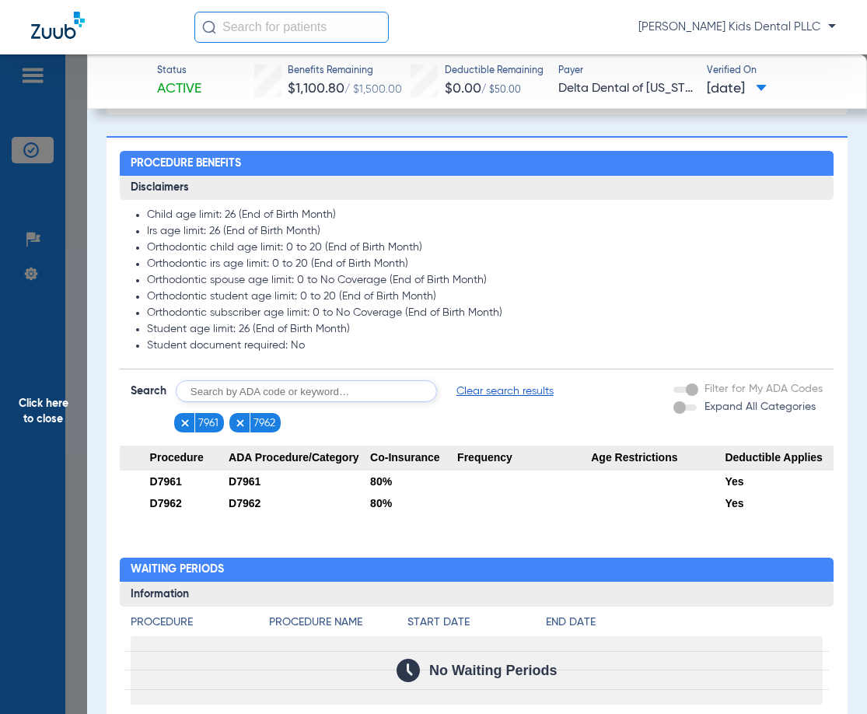
click at [71, 202] on span "Click here to close" at bounding box center [43, 411] width 87 height 714
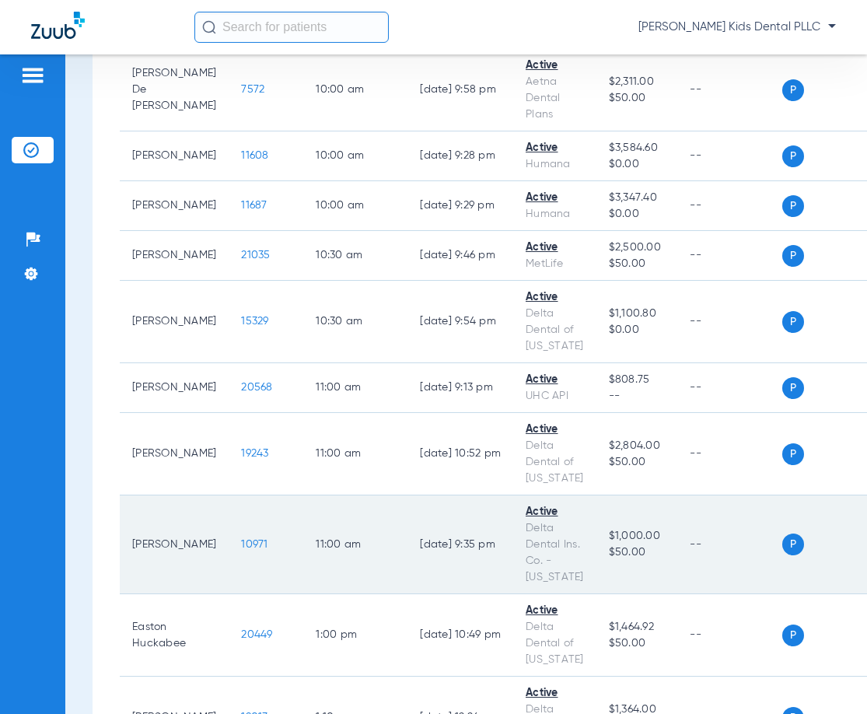
click at [241, 548] on span "10971" at bounding box center [254, 544] width 26 height 11
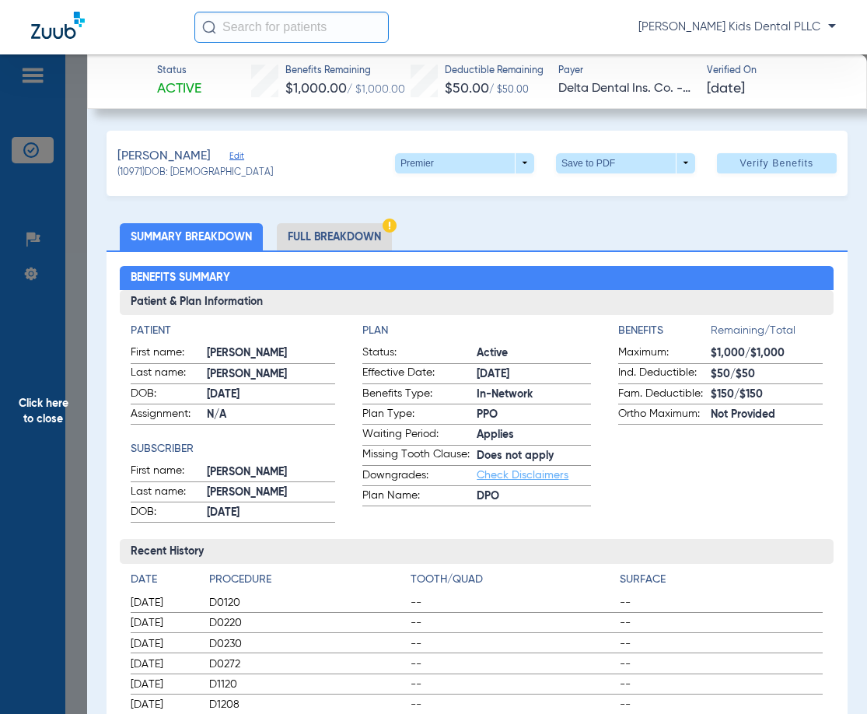
click at [350, 235] on li "Full Breakdown" at bounding box center [334, 236] width 115 height 27
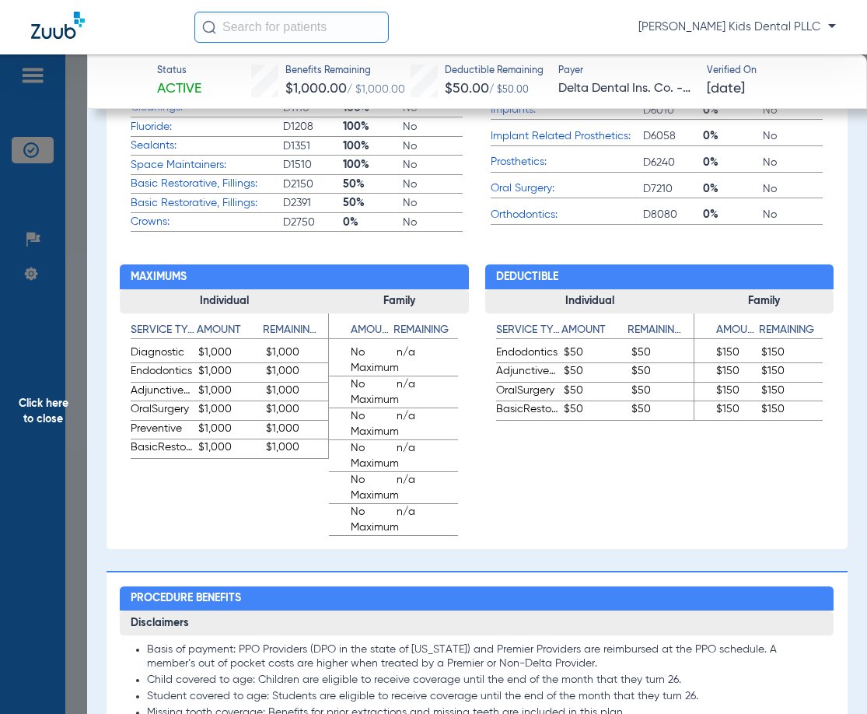
scroll to position [1245, 0]
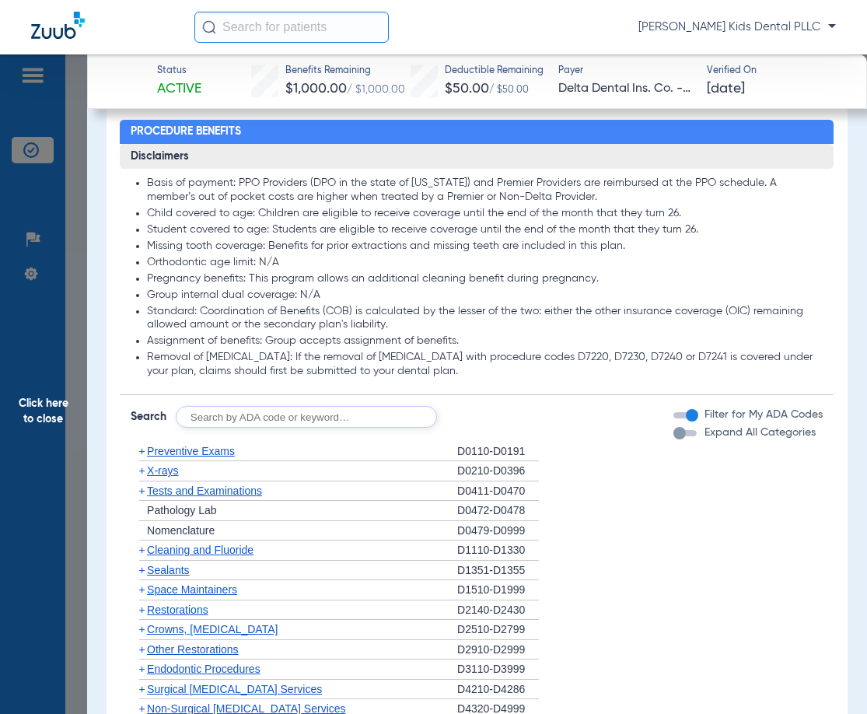
click at [321, 428] on input "text" at bounding box center [306, 417] width 261 height 22
type input "7961"
click button "Search" at bounding box center [494, 417] width 61 height 22
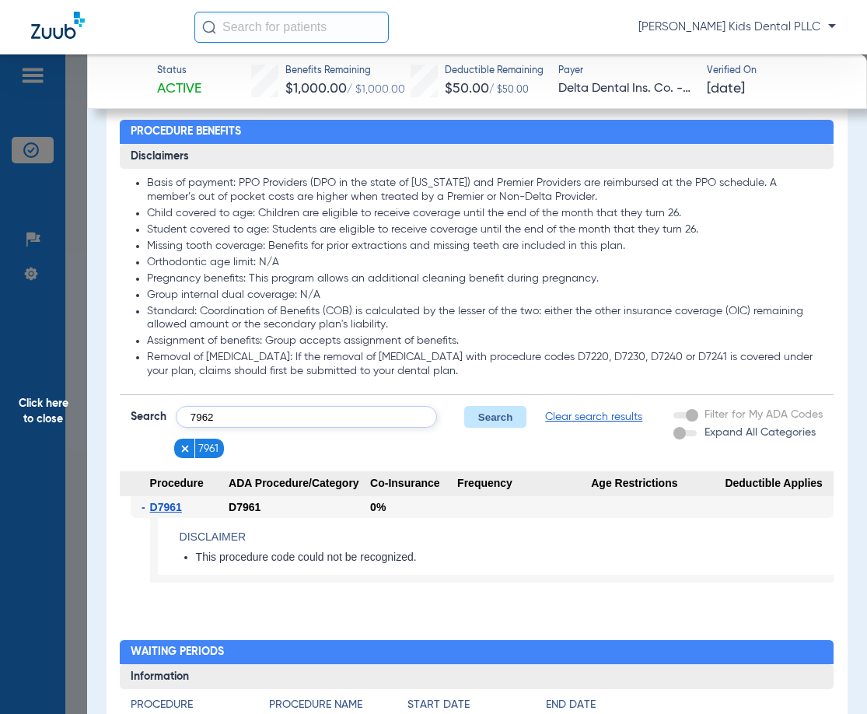
type input "7962"
click button "Search" at bounding box center [494, 417] width 61 height 22
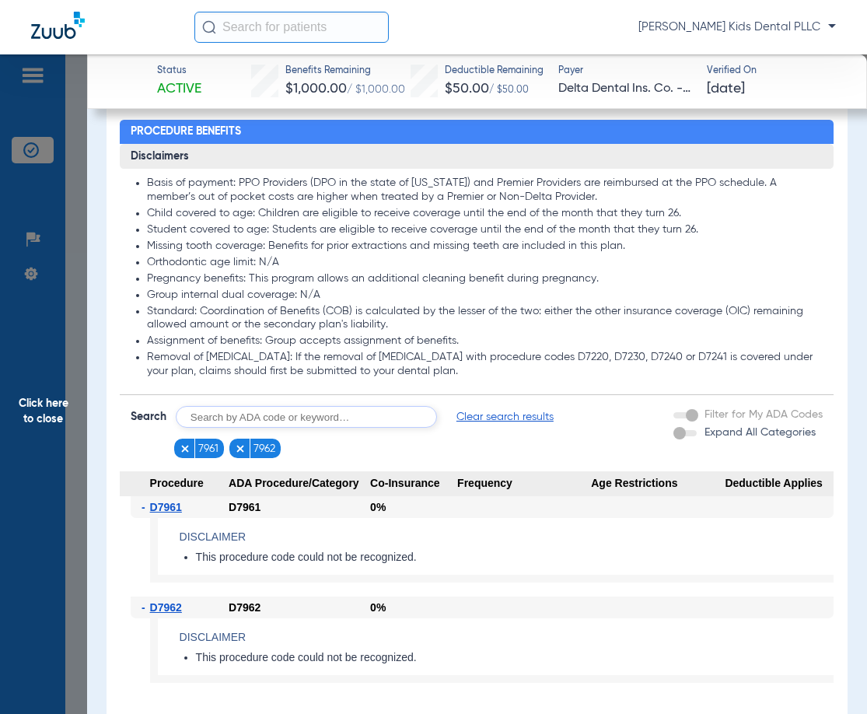
click at [72, 110] on span "Click here to close" at bounding box center [43, 411] width 87 height 714
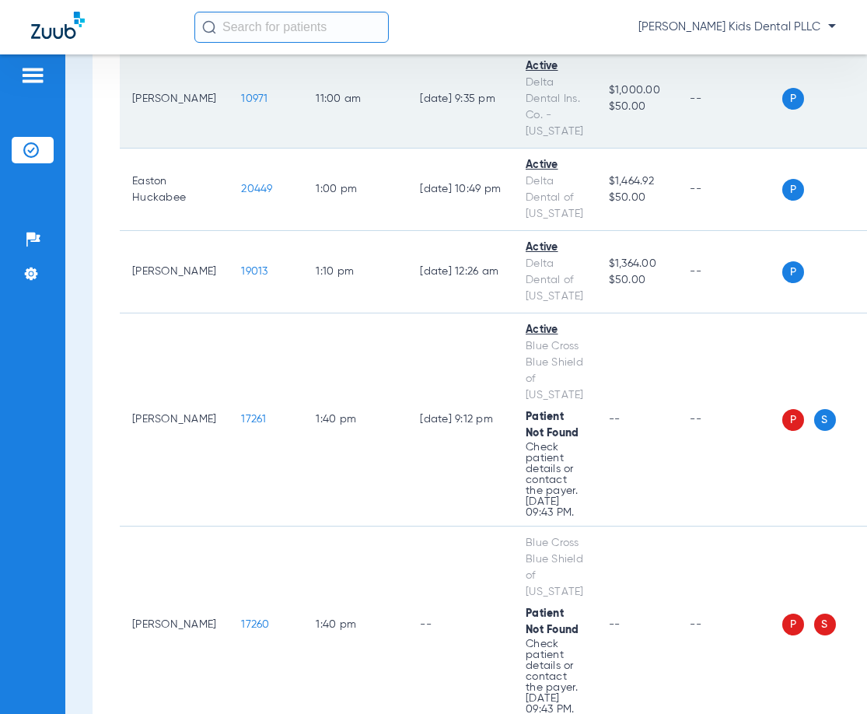
scroll to position [1556, 0]
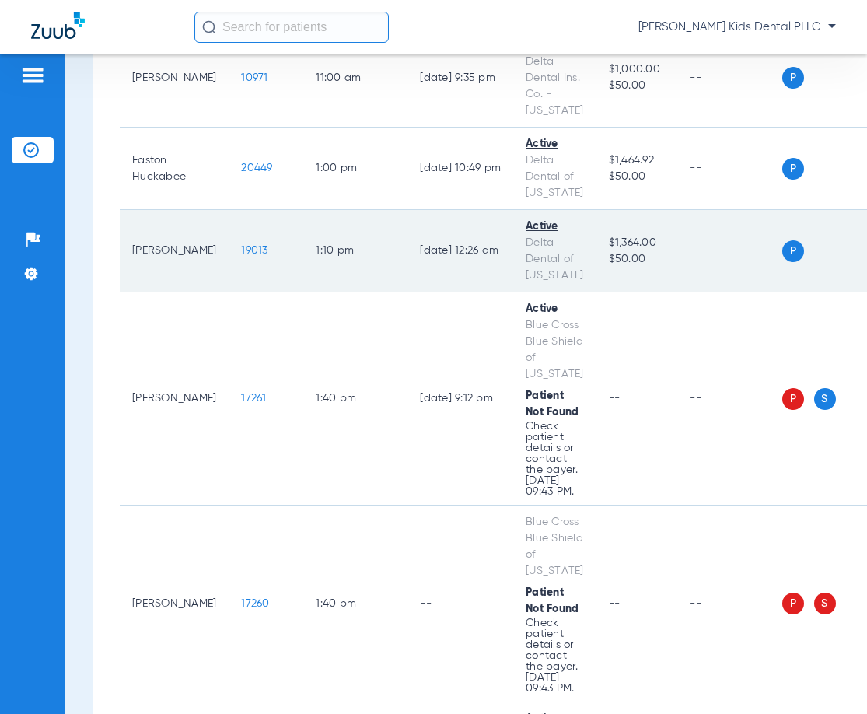
click at [241, 254] on span "19013" at bounding box center [254, 250] width 26 height 11
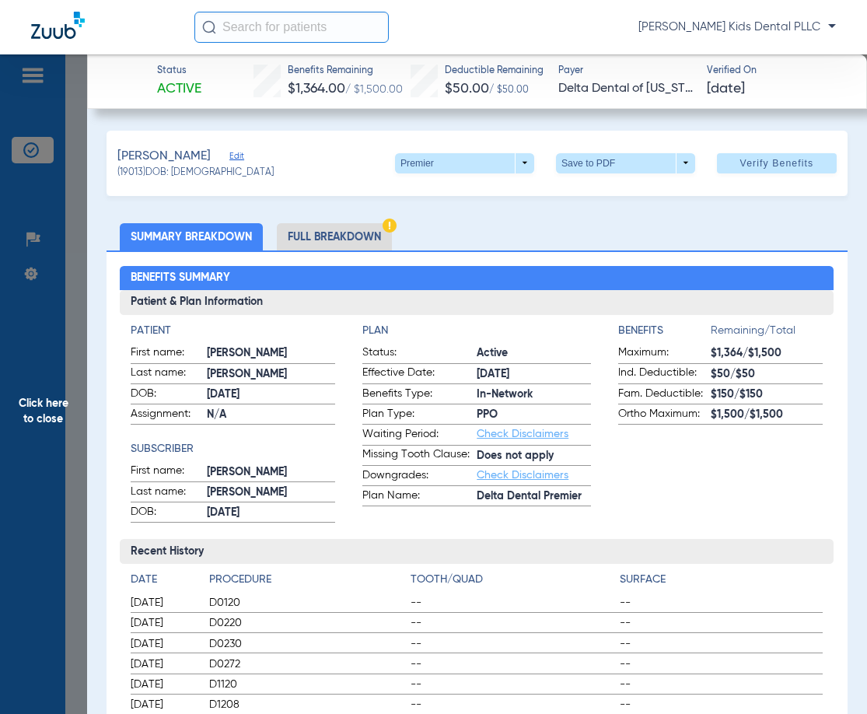
click at [317, 227] on li "Full Breakdown" at bounding box center [334, 236] width 115 height 27
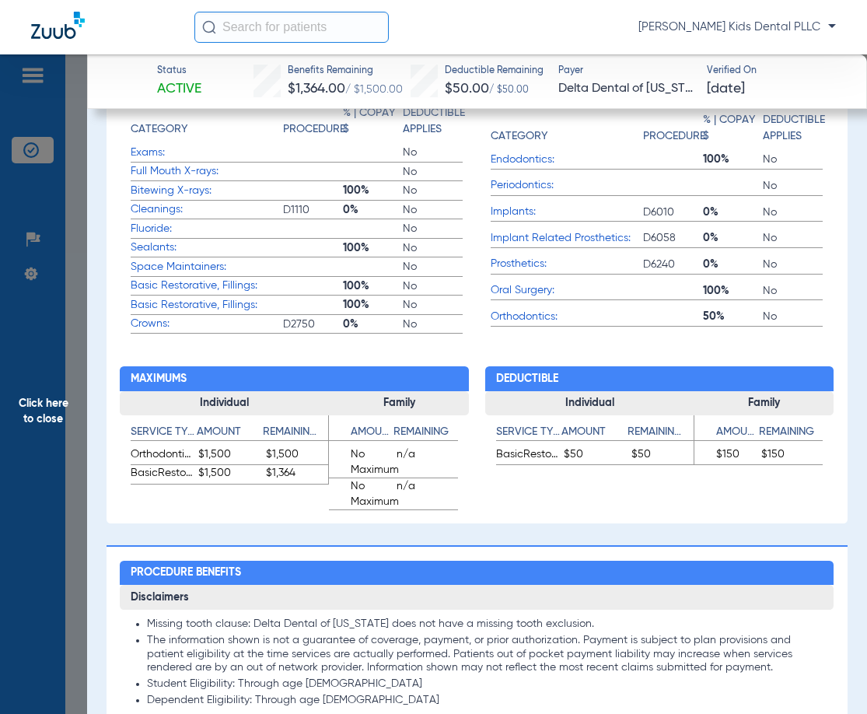
scroll to position [700, 0]
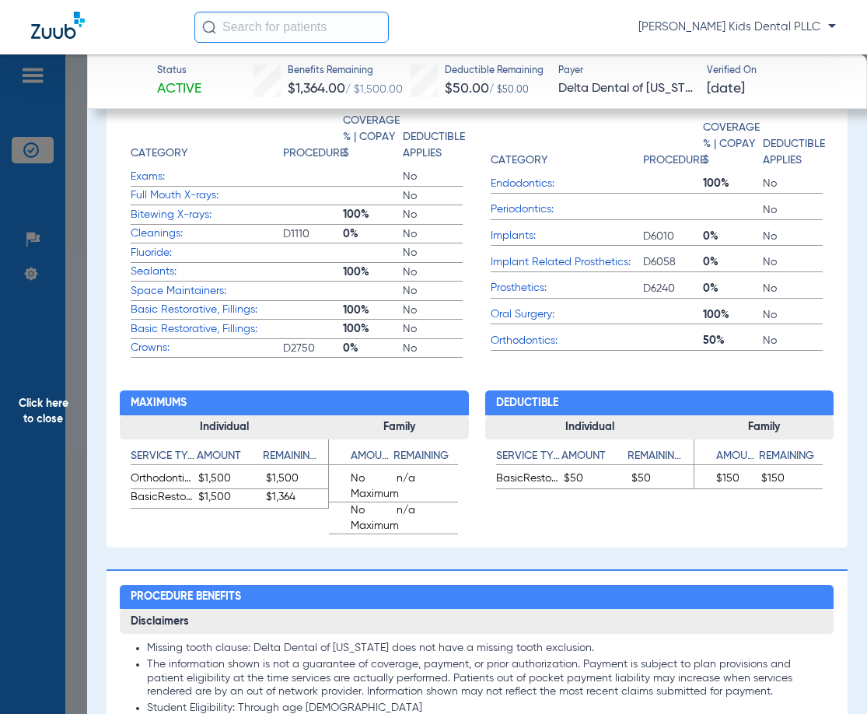
click at [638, 352] on label "Orthodontics: 50% No" at bounding box center [657, 341] width 332 height 19
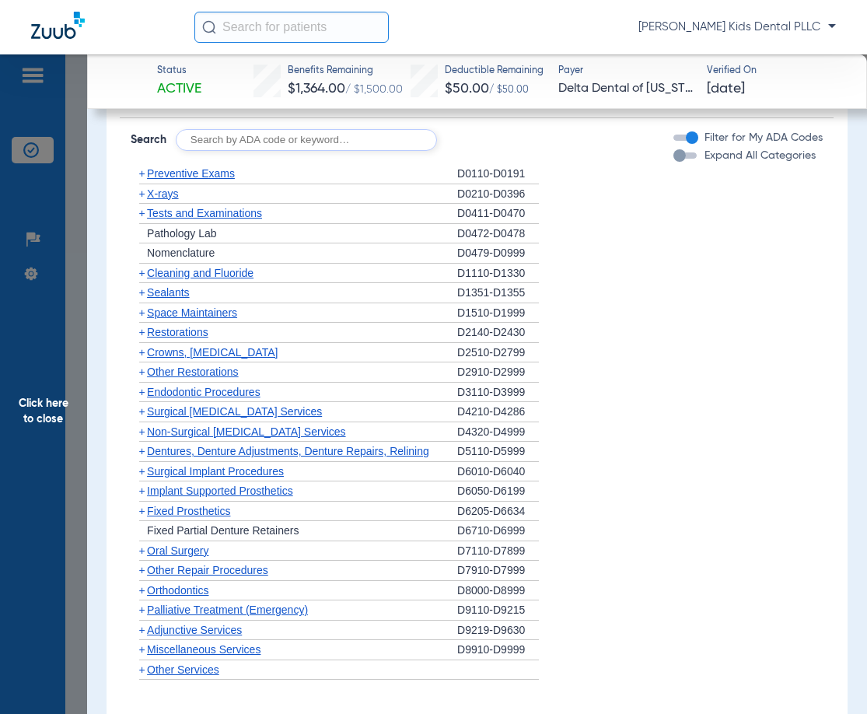
scroll to position [1323, 0]
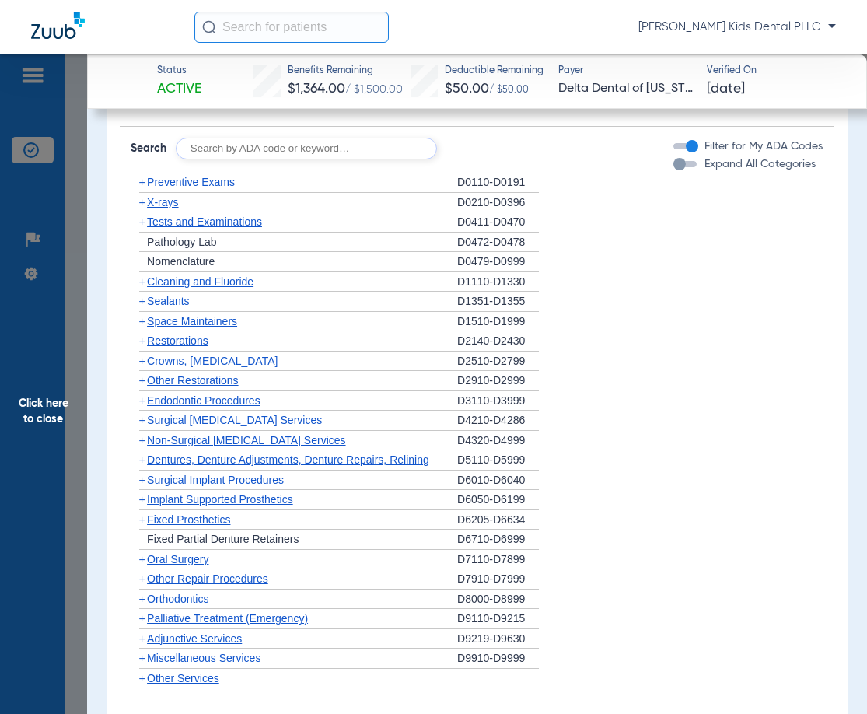
click at [347, 159] on input "text" at bounding box center [306, 149] width 261 height 22
type input "1110"
click button "Search" at bounding box center [494, 149] width 61 height 22
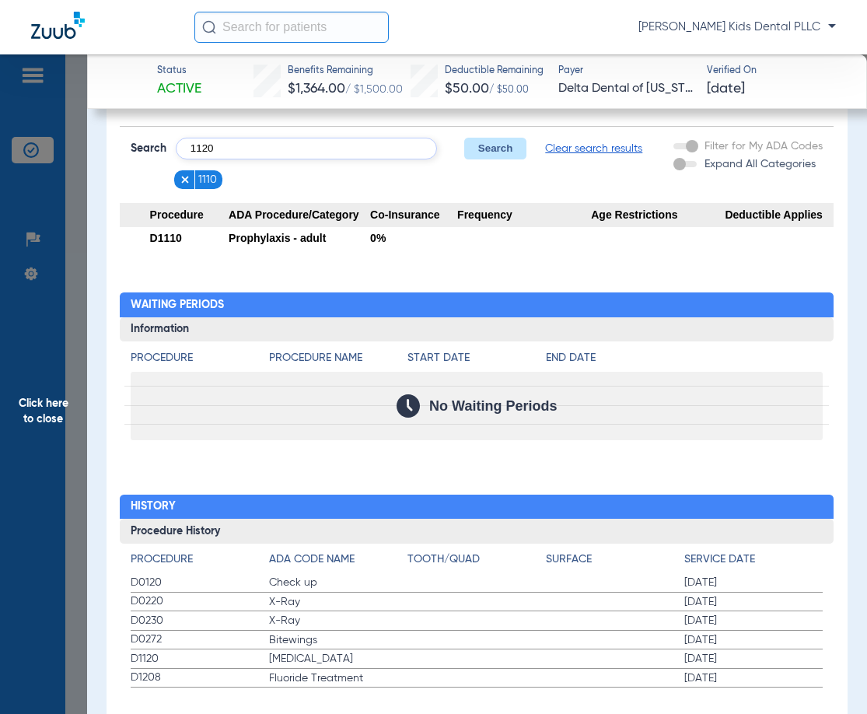
type input "1120"
click button "Search" at bounding box center [494, 149] width 61 height 22
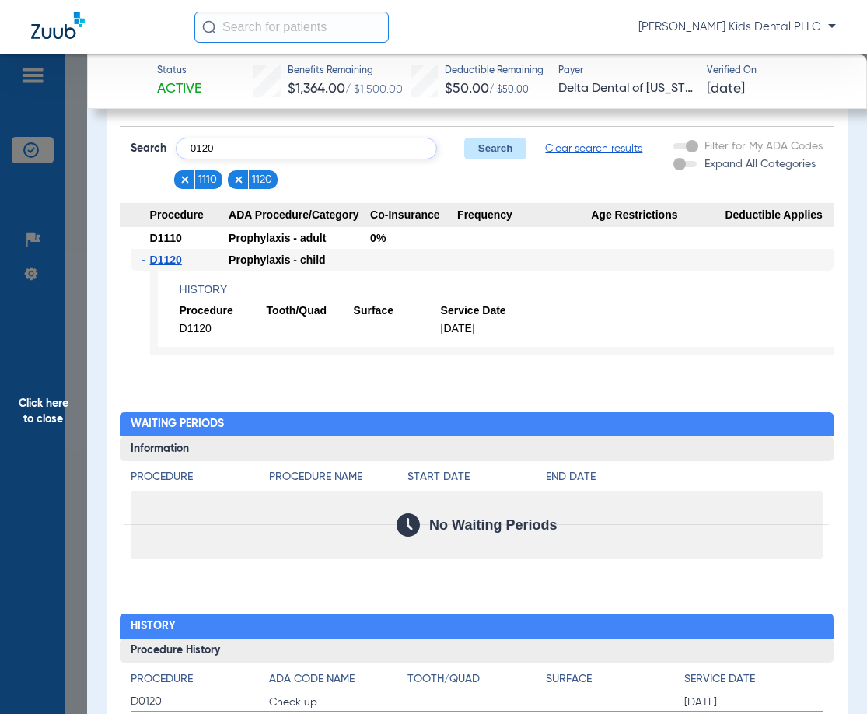
type input "0120"
click button "Search" at bounding box center [494, 149] width 61 height 22
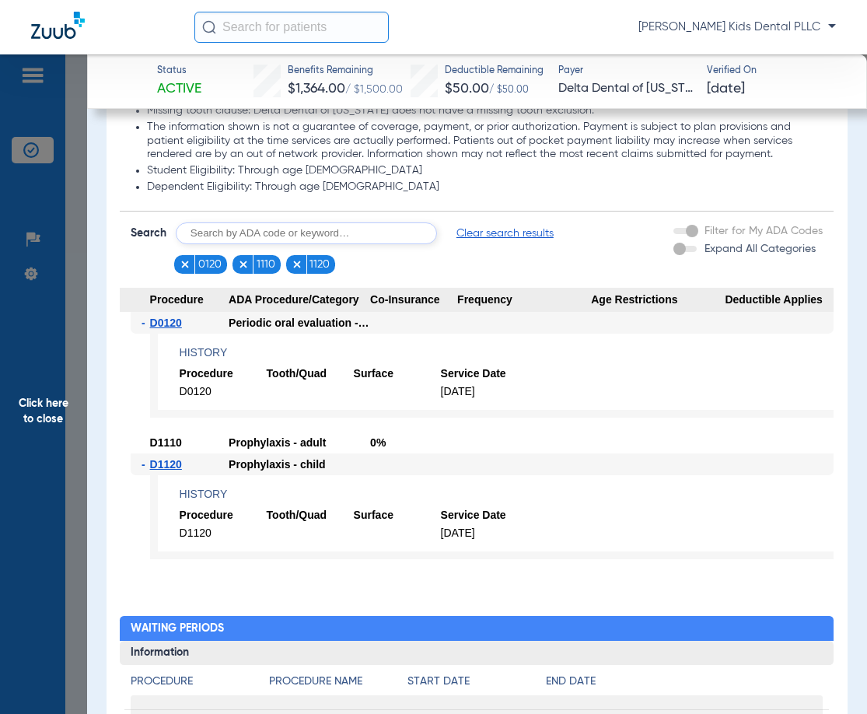
scroll to position [1245, 0]
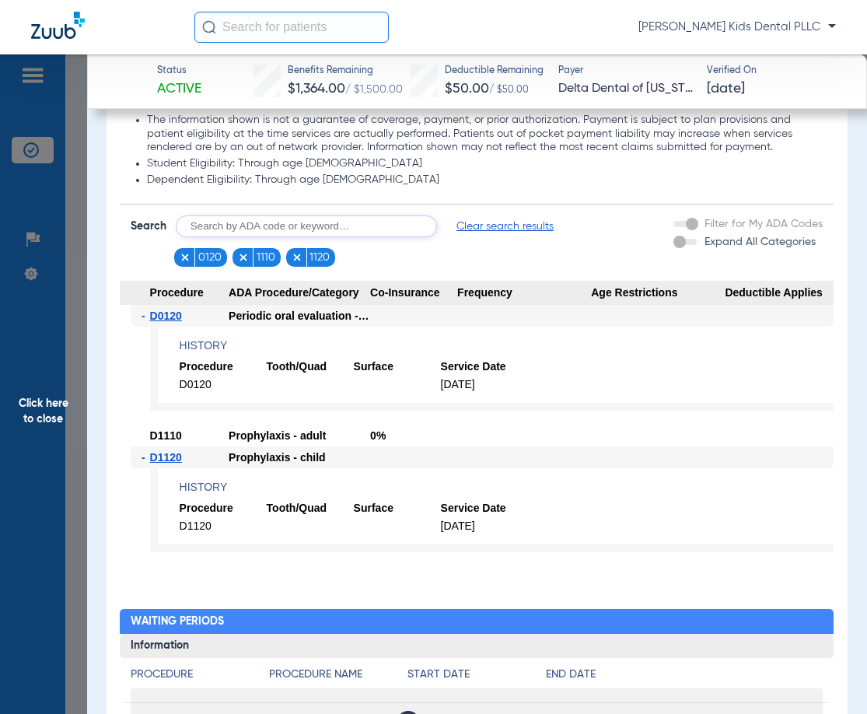
click at [307, 237] on input "text" at bounding box center [306, 226] width 261 height 22
type input "1208"
click button "Search" at bounding box center [494, 226] width 61 height 22
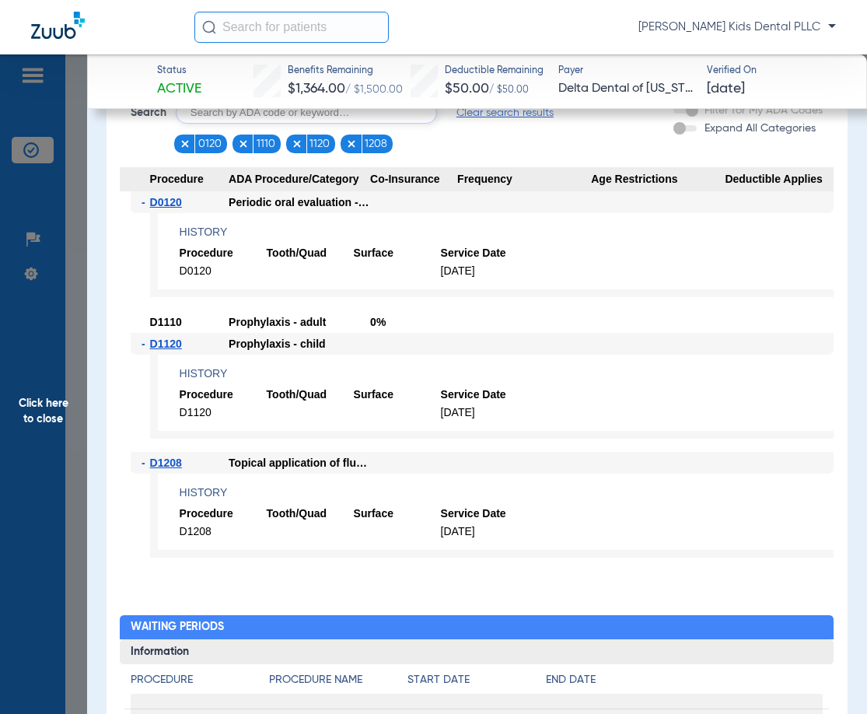
scroll to position [1556, 0]
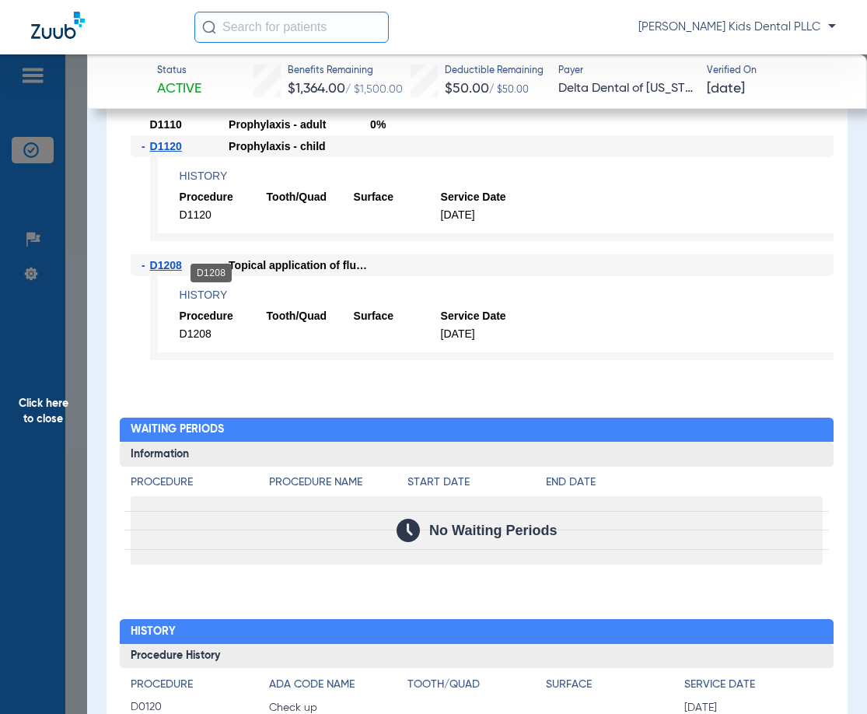
click at [173, 272] on span "D1208" at bounding box center [166, 265] width 32 height 12
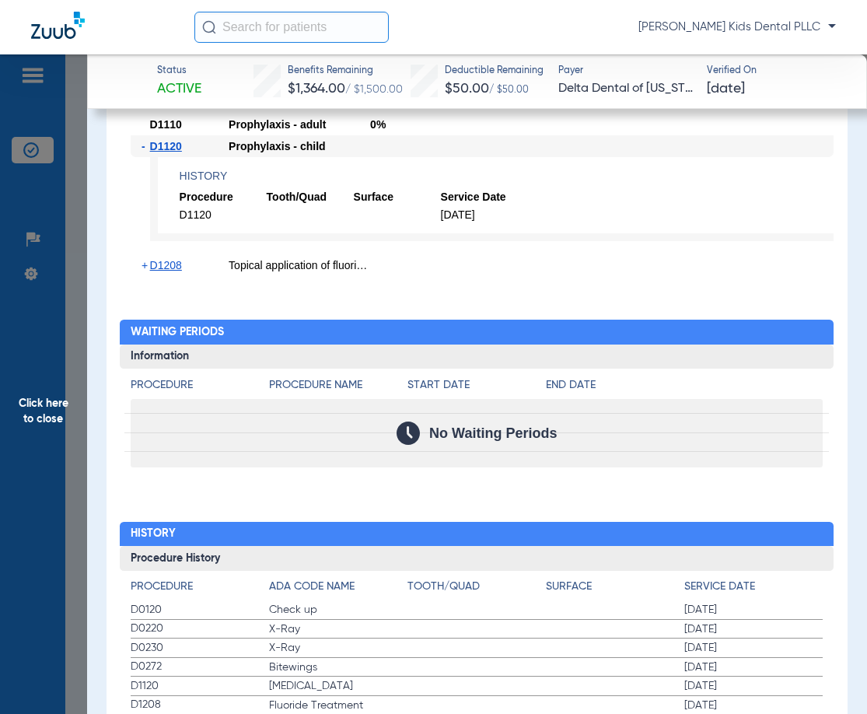
click at [173, 272] on span "D1208" at bounding box center [166, 265] width 32 height 12
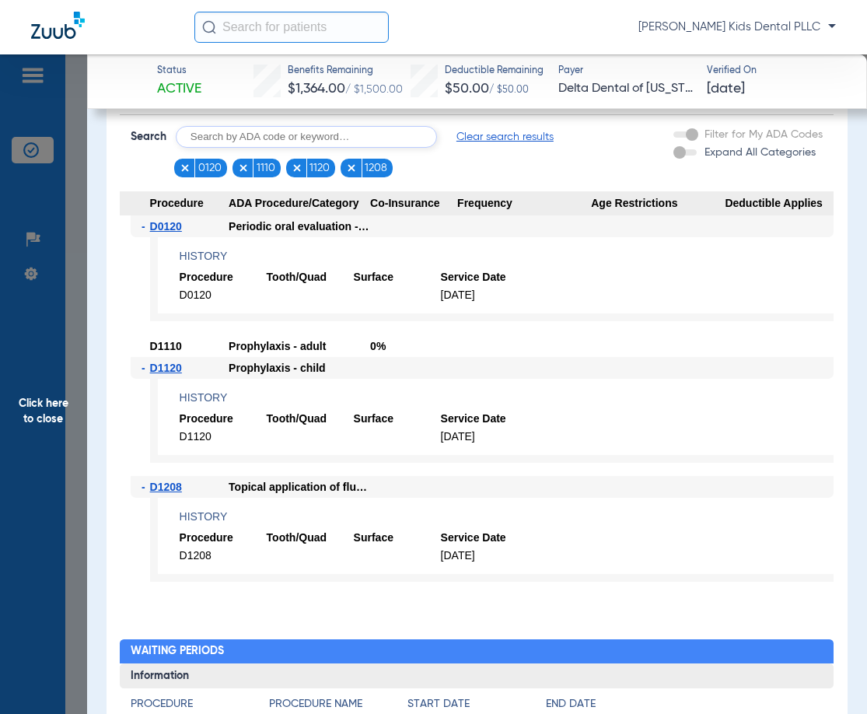
scroll to position [1089, 0]
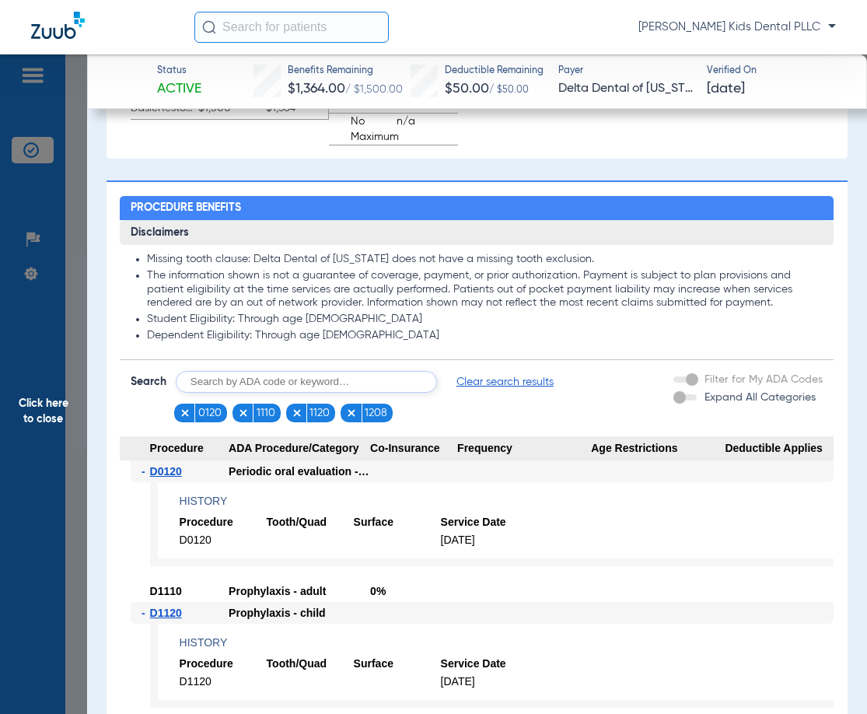
click at [269, 386] on input "text" at bounding box center [306, 382] width 261 height 22
type input "1206"
click button "Search" at bounding box center [494, 382] width 61 height 22
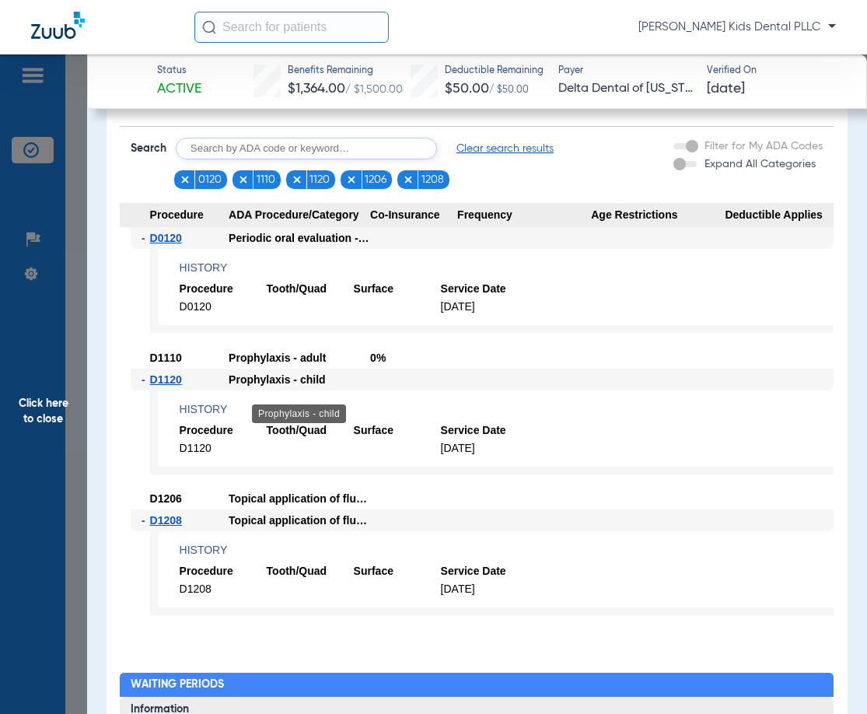
scroll to position [1245, 0]
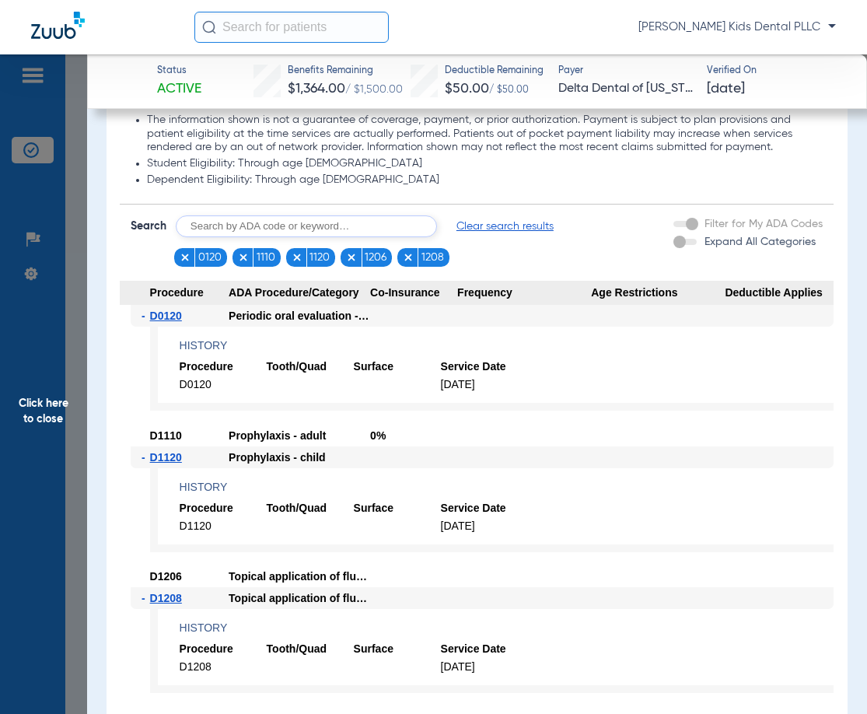
click at [289, 230] on input "text" at bounding box center [306, 226] width 261 height 22
type input "0274"
click button "Search" at bounding box center [494, 226] width 61 height 22
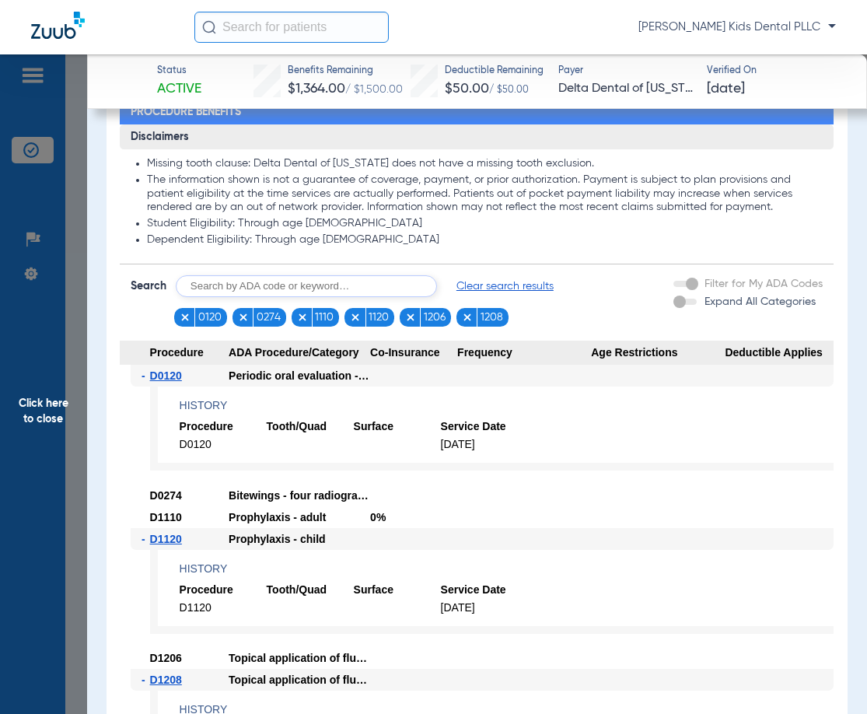
scroll to position [1167, 0]
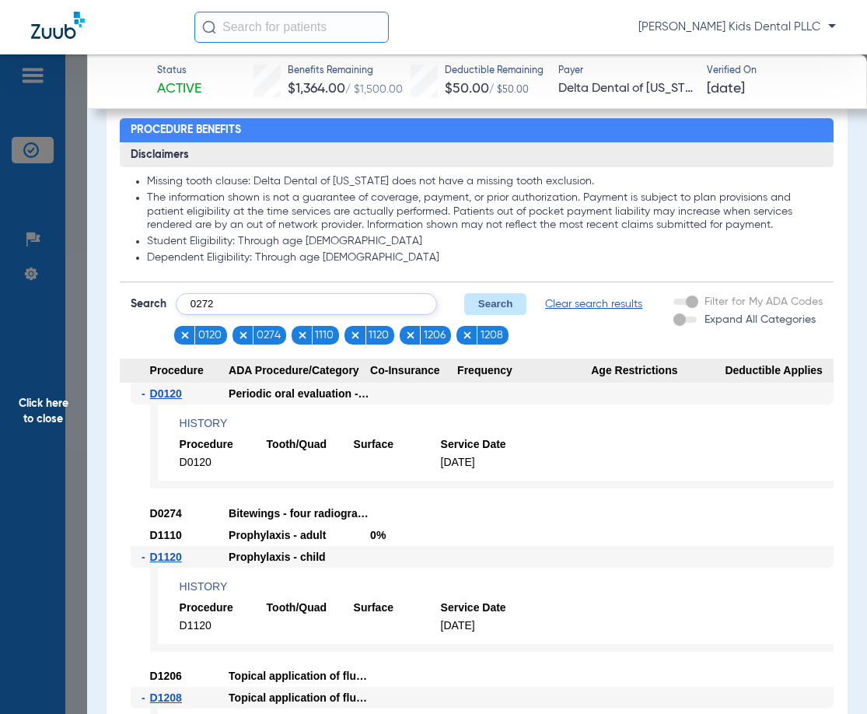
type input "0272"
click button "Search" at bounding box center [494, 304] width 61 height 22
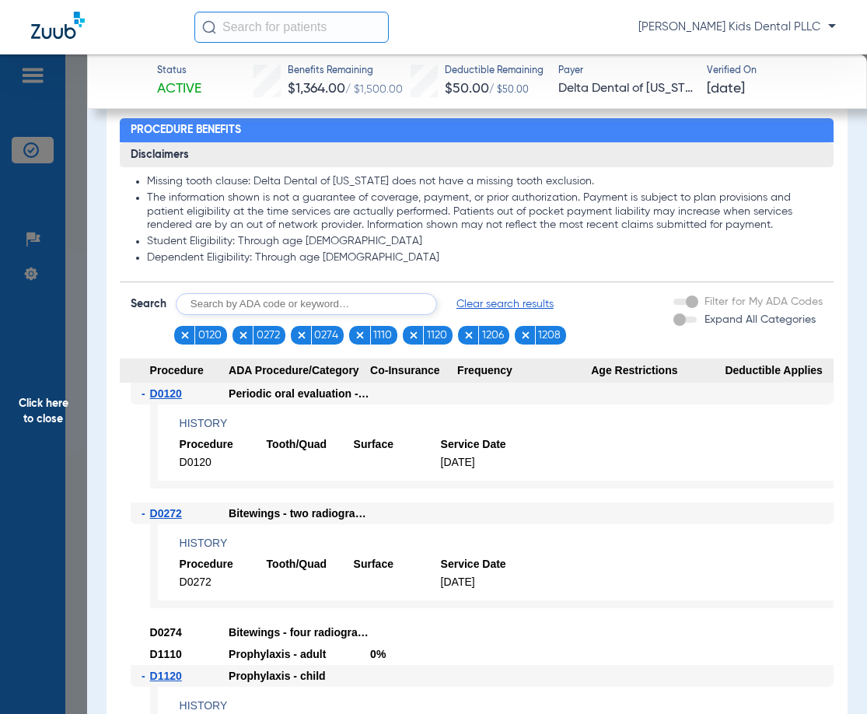
click at [184, 341] on img at bounding box center [185, 335] width 11 height 11
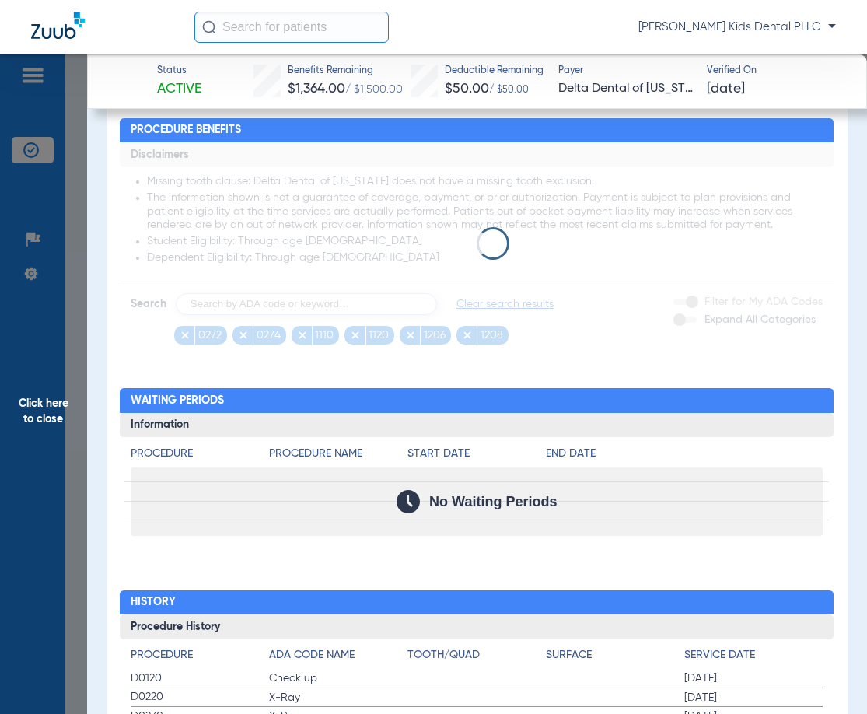
click at [184, 345] on app-loading-indicator at bounding box center [477, 243] width 714 height 202
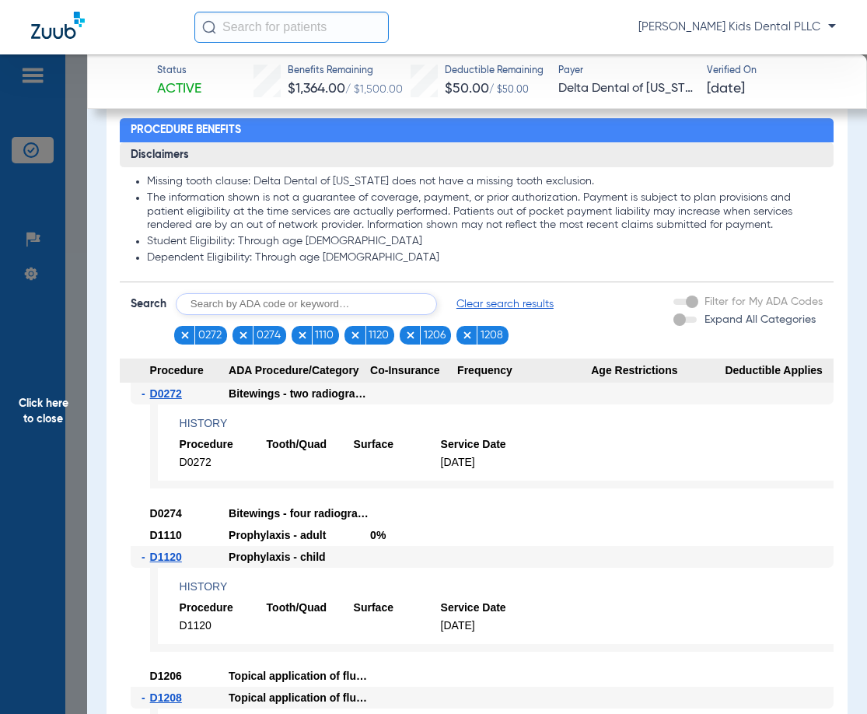
click at [75, 261] on span "Click here to close" at bounding box center [43, 411] width 87 height 714
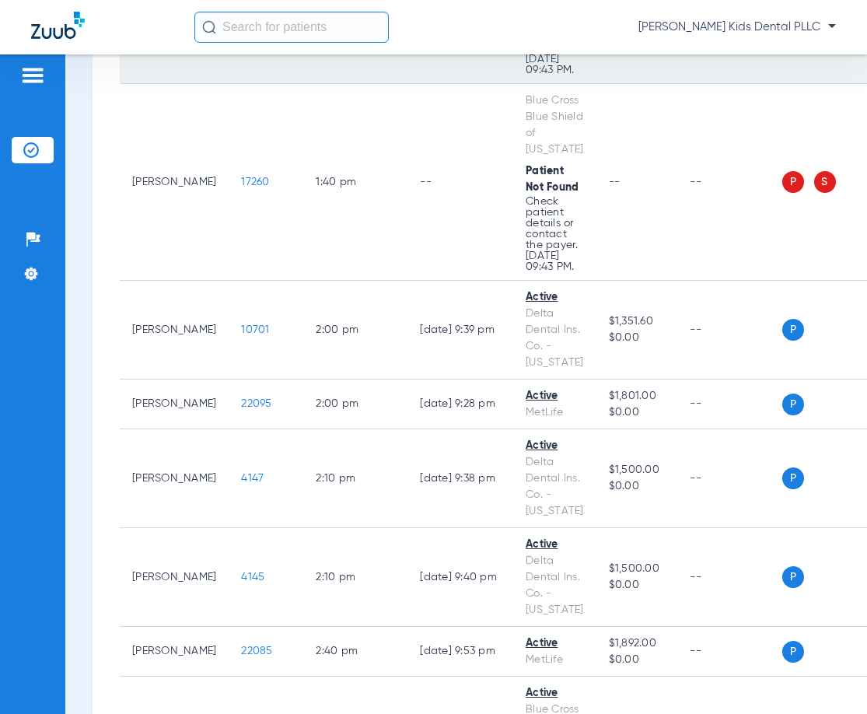
scroll to position [1945, 0]
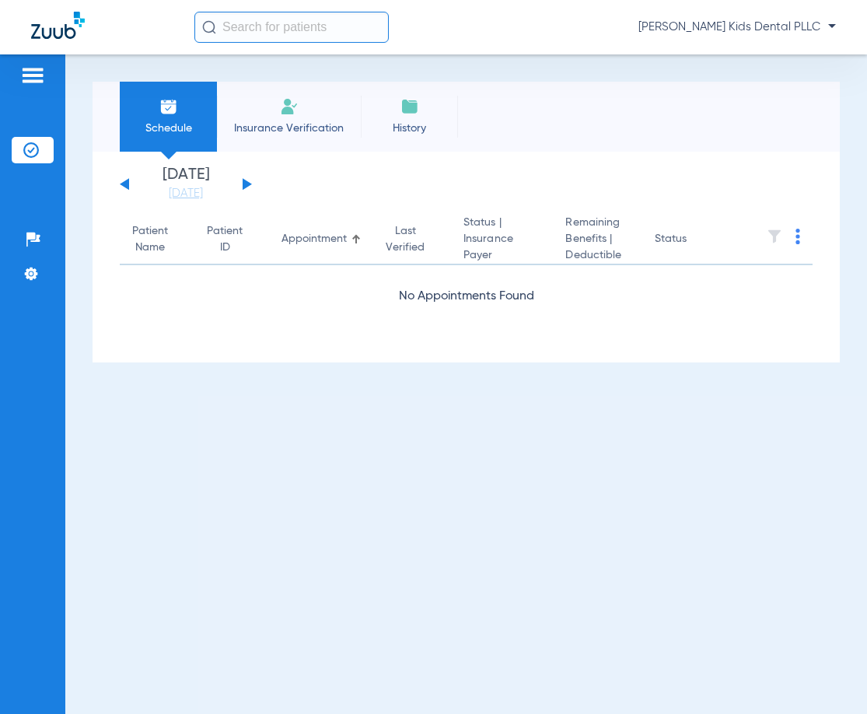
click at [240, 184] on div "[DATE] [DATE] [DATE] [DATE] [DATE] [DATE] [DATE] [DATE] [DATE] [DATE] [DATE] [D…" at bounding box center [186, 184] width 132 height 34
